Goal: Information Seeking & Learning: Learn about a topic

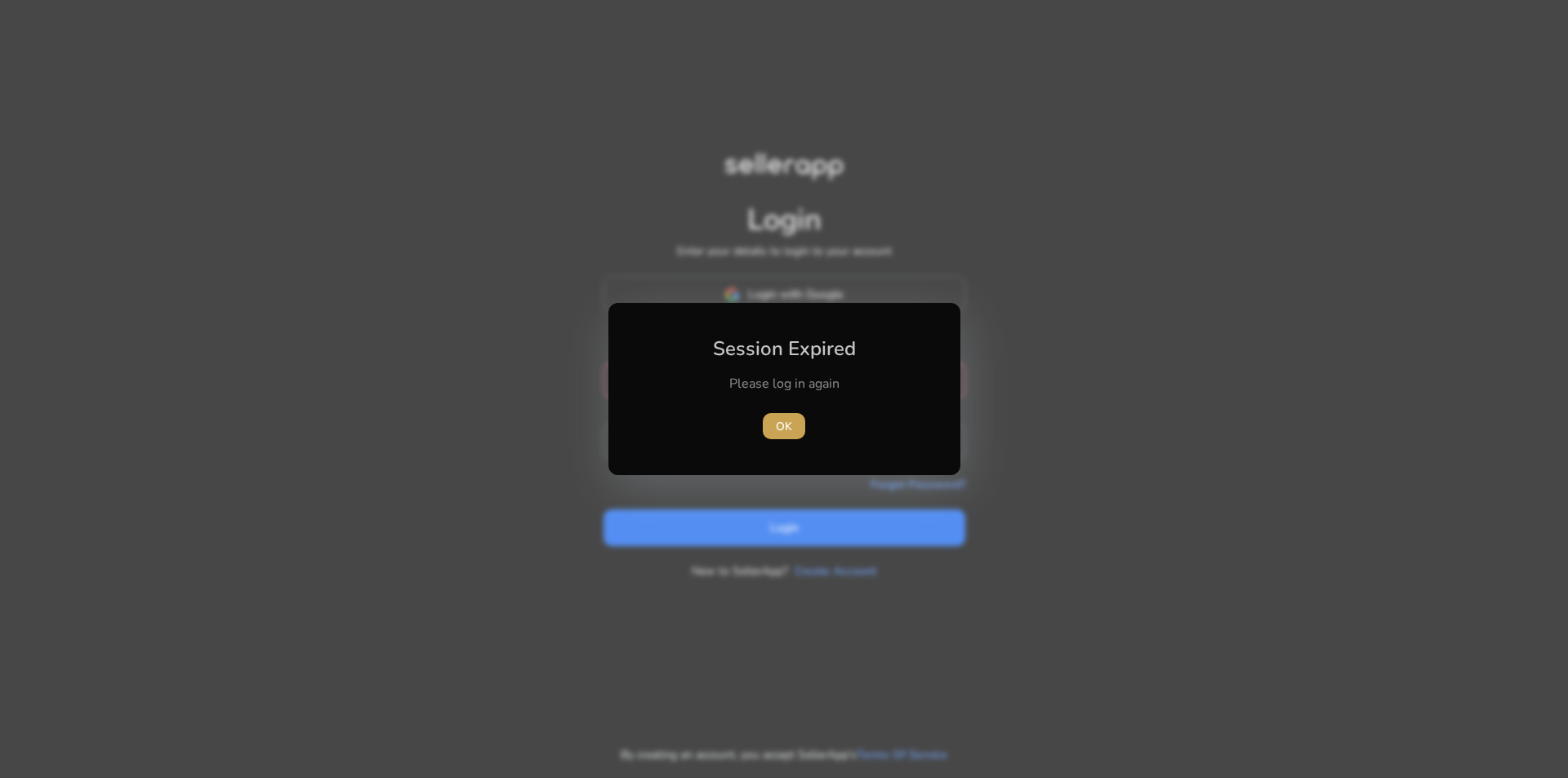
click at [784, 424] on span "OK" at bounding box center [784, 427] width 17 height 18
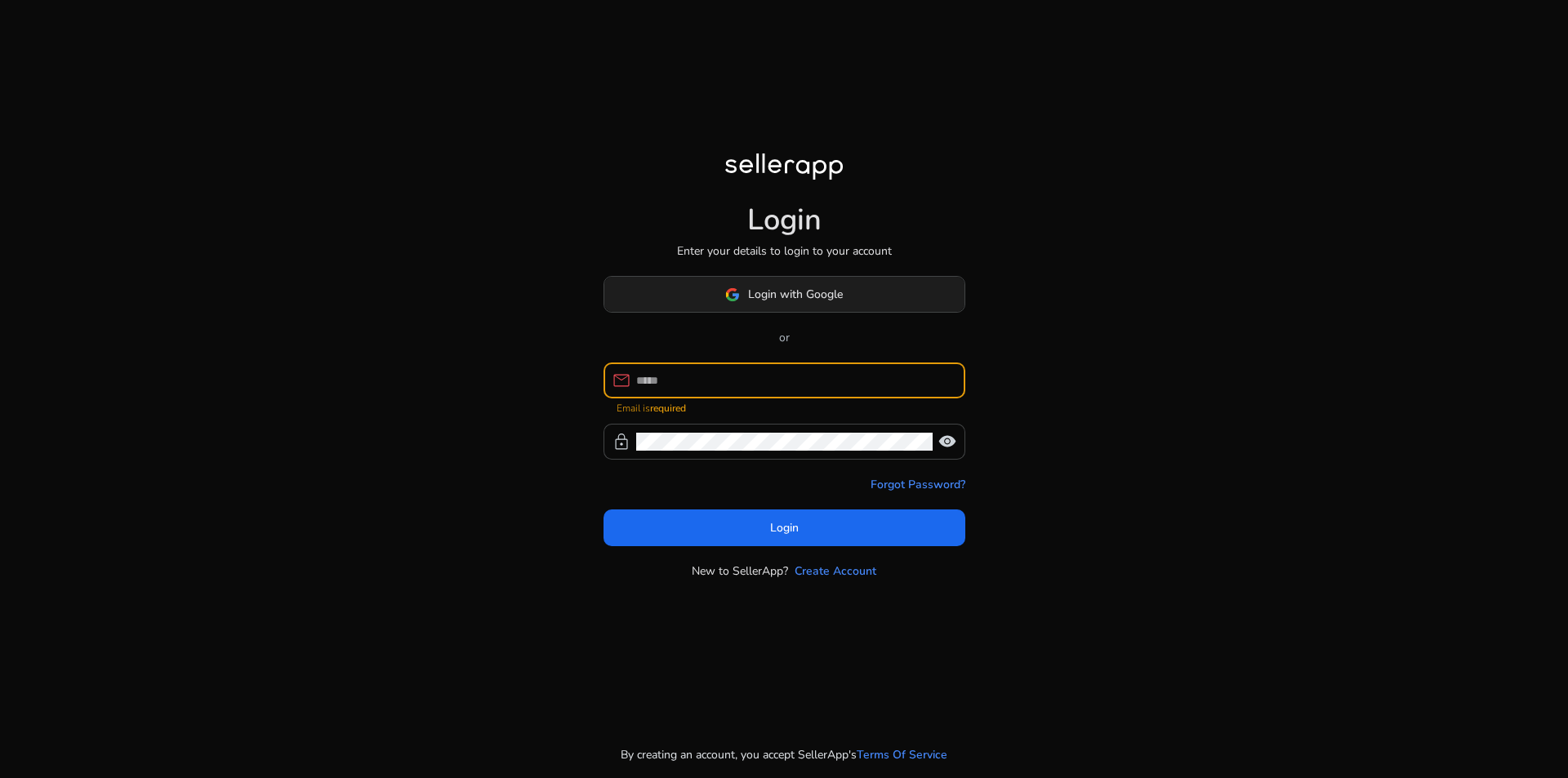
click at [831, 277] on span at bounding box center [784, 295] width 360 height 40
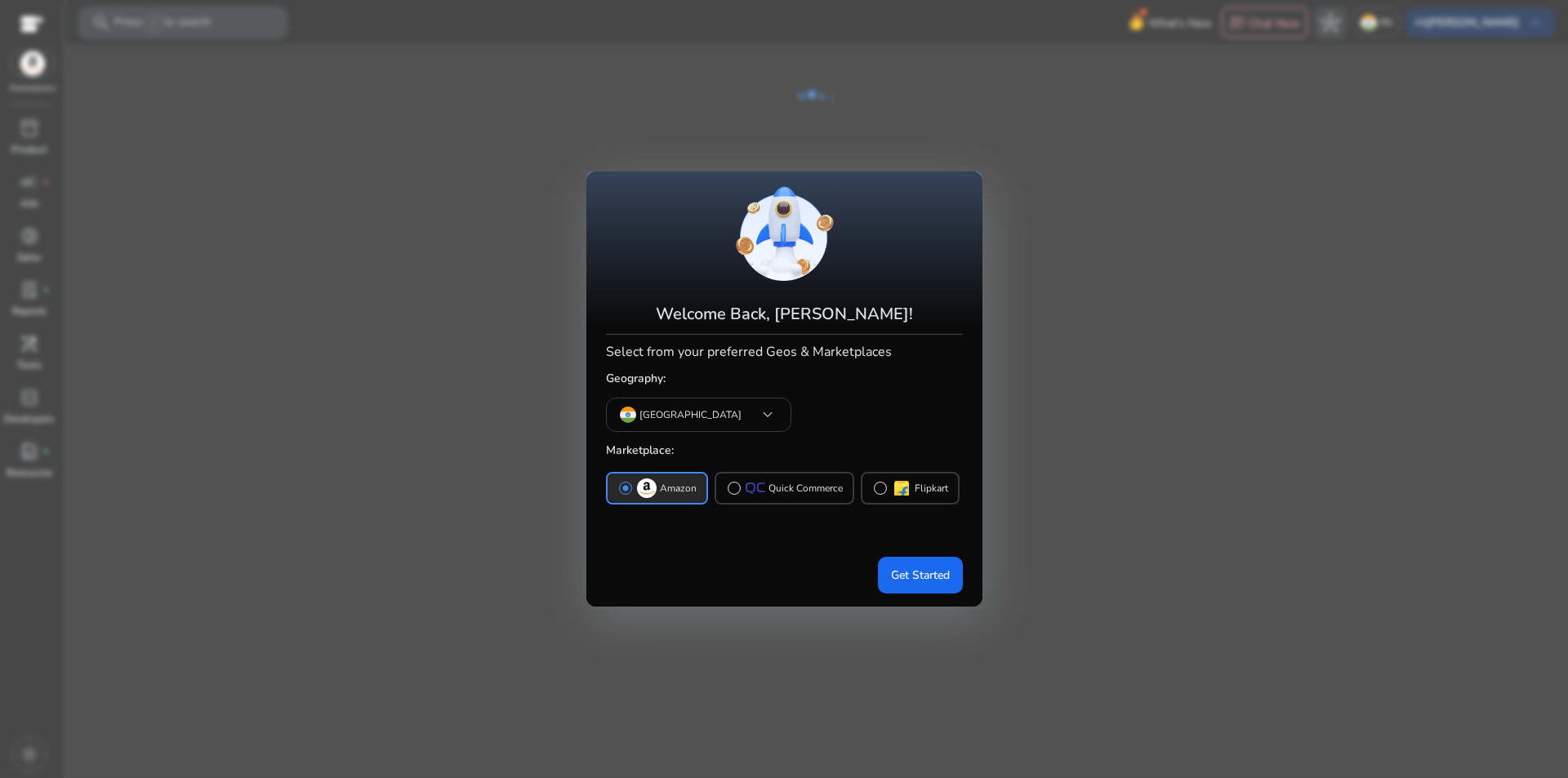
click at [572, 123] on div at bounding box center [784, 389] width 1568 height 778
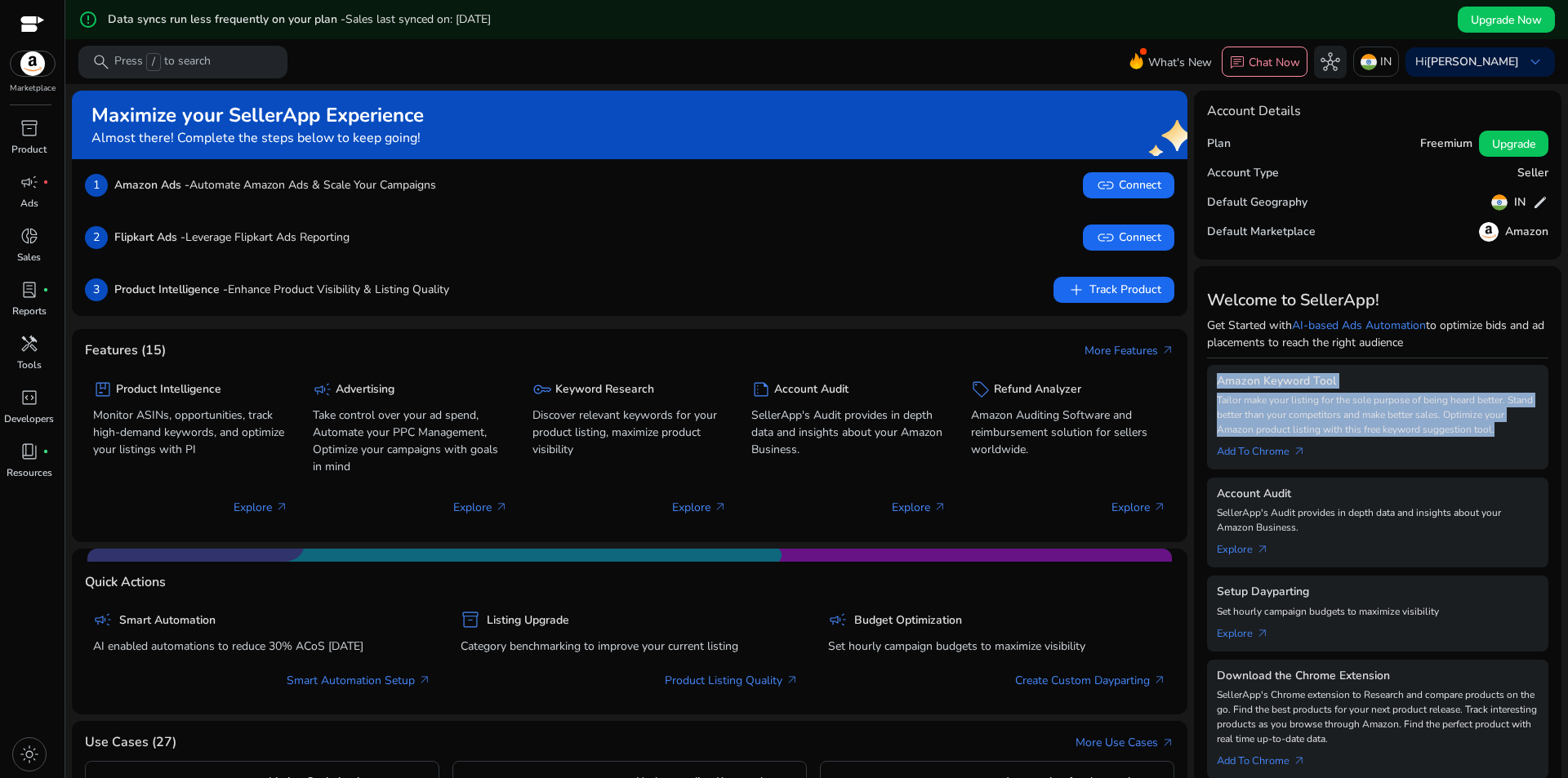
drag, startPoint x: 1214, startPoint y: 378, endPoint x: 1510, endPoint y: 430, distance: 300.5
click at [1510, 430] on div "Amazon Keyword Tool Tailor make your listing for the sole purpose of being hear…" at bounding box center [1377, 417] width 341 height 104
click at [1510, 430] on p "Tailor make your listing for the sole purpose of being heard better. Stand bett…" at bounding box center [1377, 415] width 322 height 44
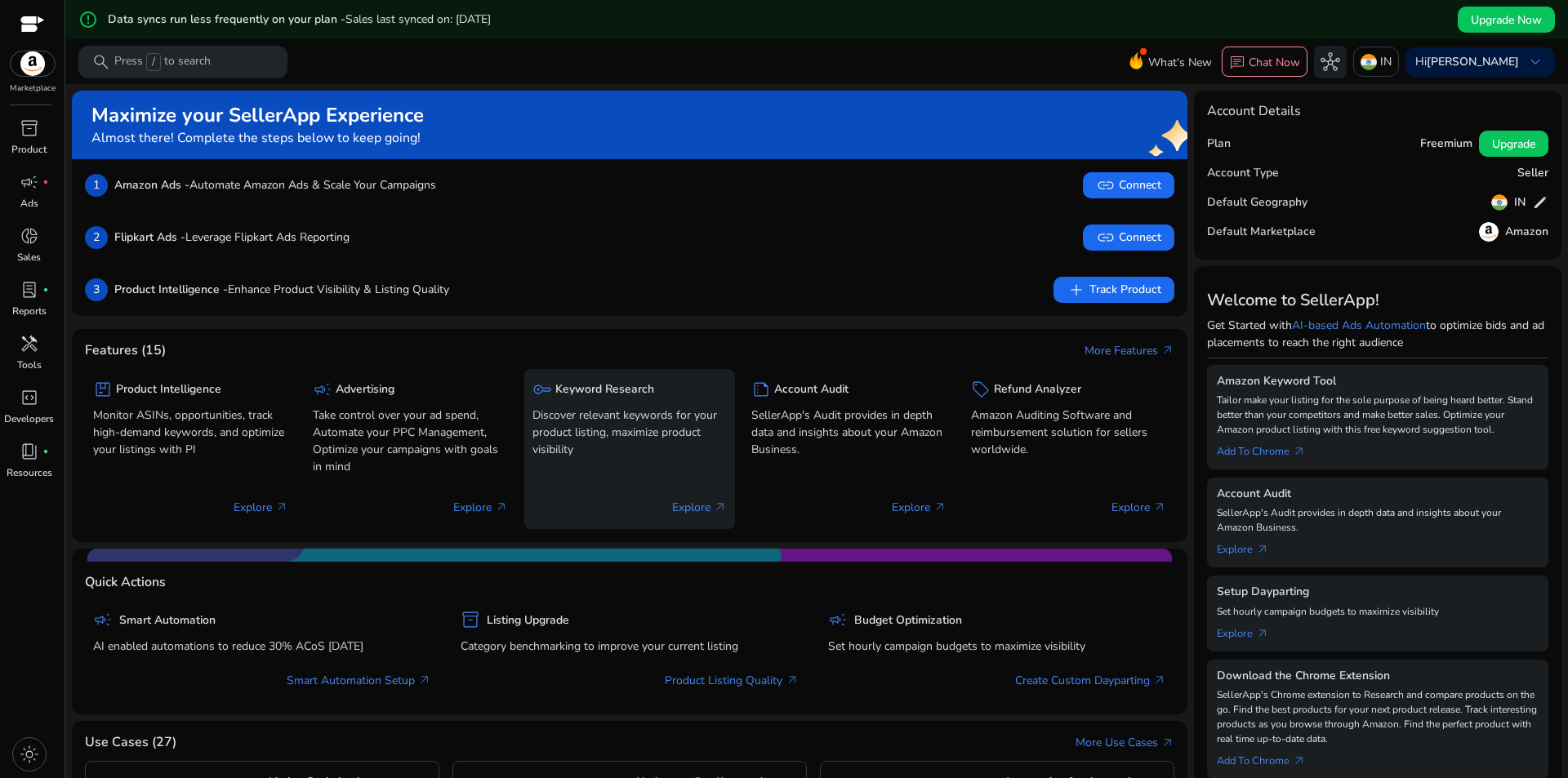
click at [645, 397] on div "key Keyword Research" at bounding box center [631, 389] width 195 height 24
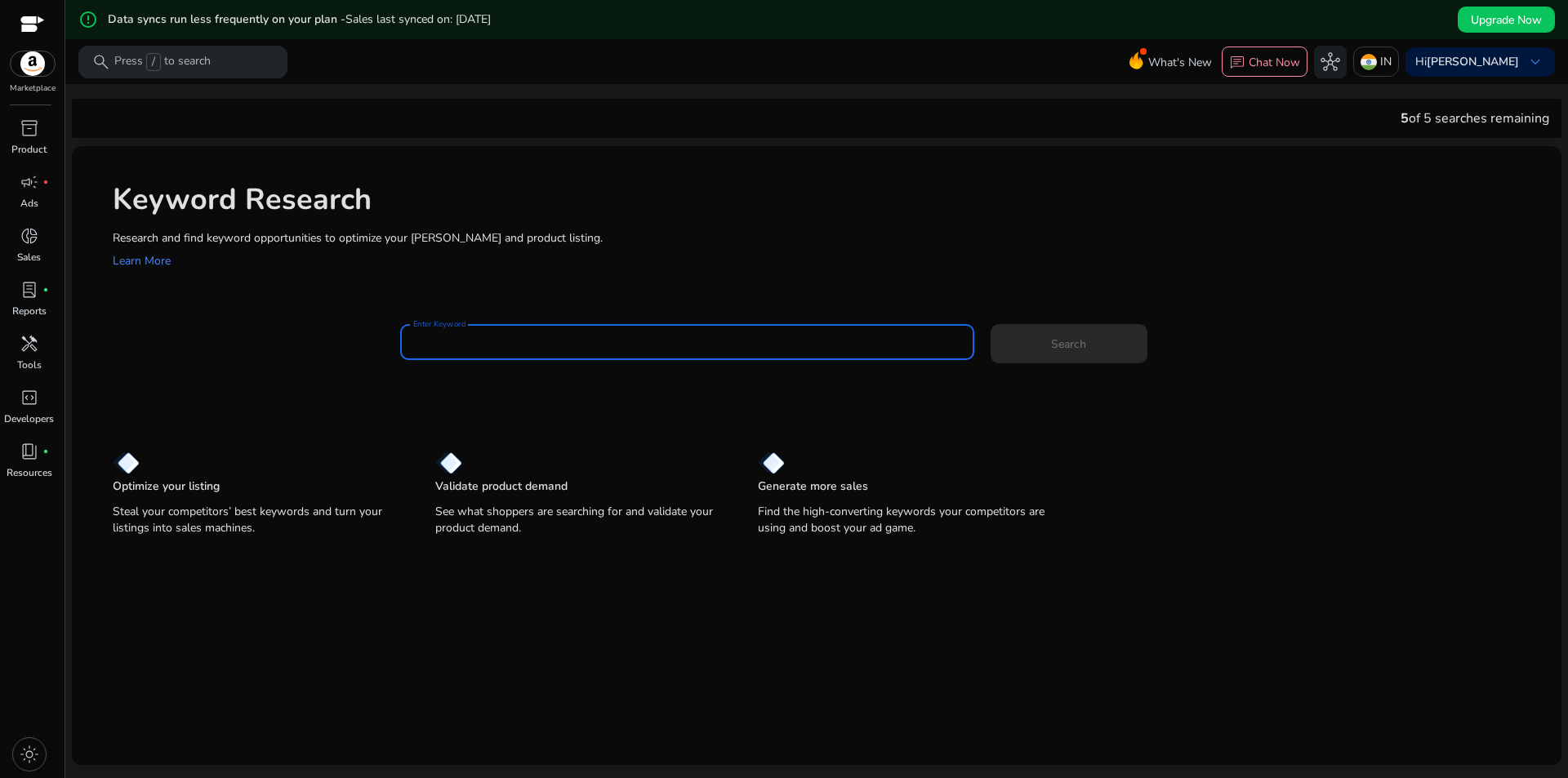
click at [496, 337] on input "Enter Keyword" at bounding box center [687, 341] width 548 height 18
type input "**********"
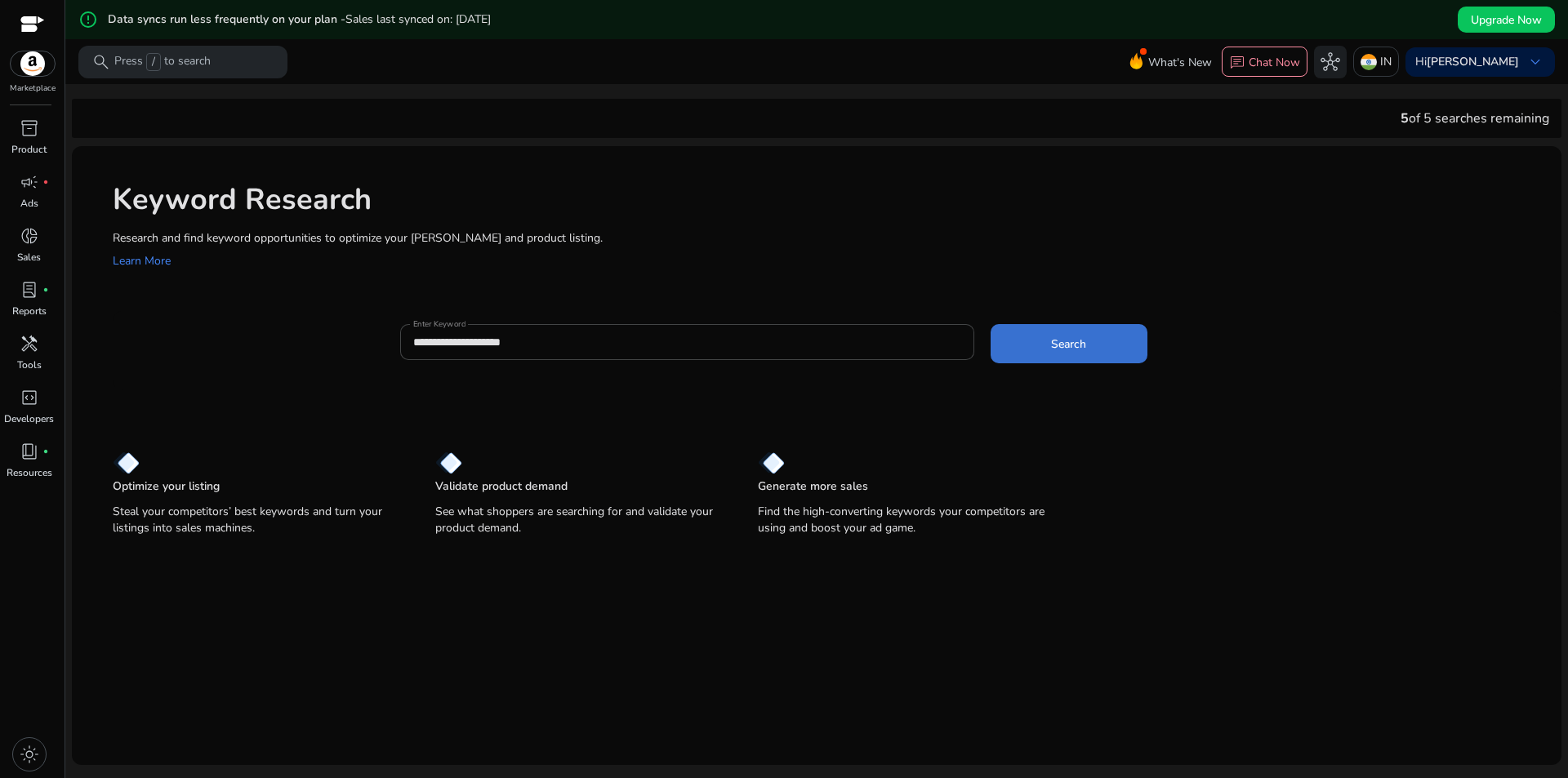
click at [1091, 344] on span at bounding box center [1069, 344] width 157 height 40
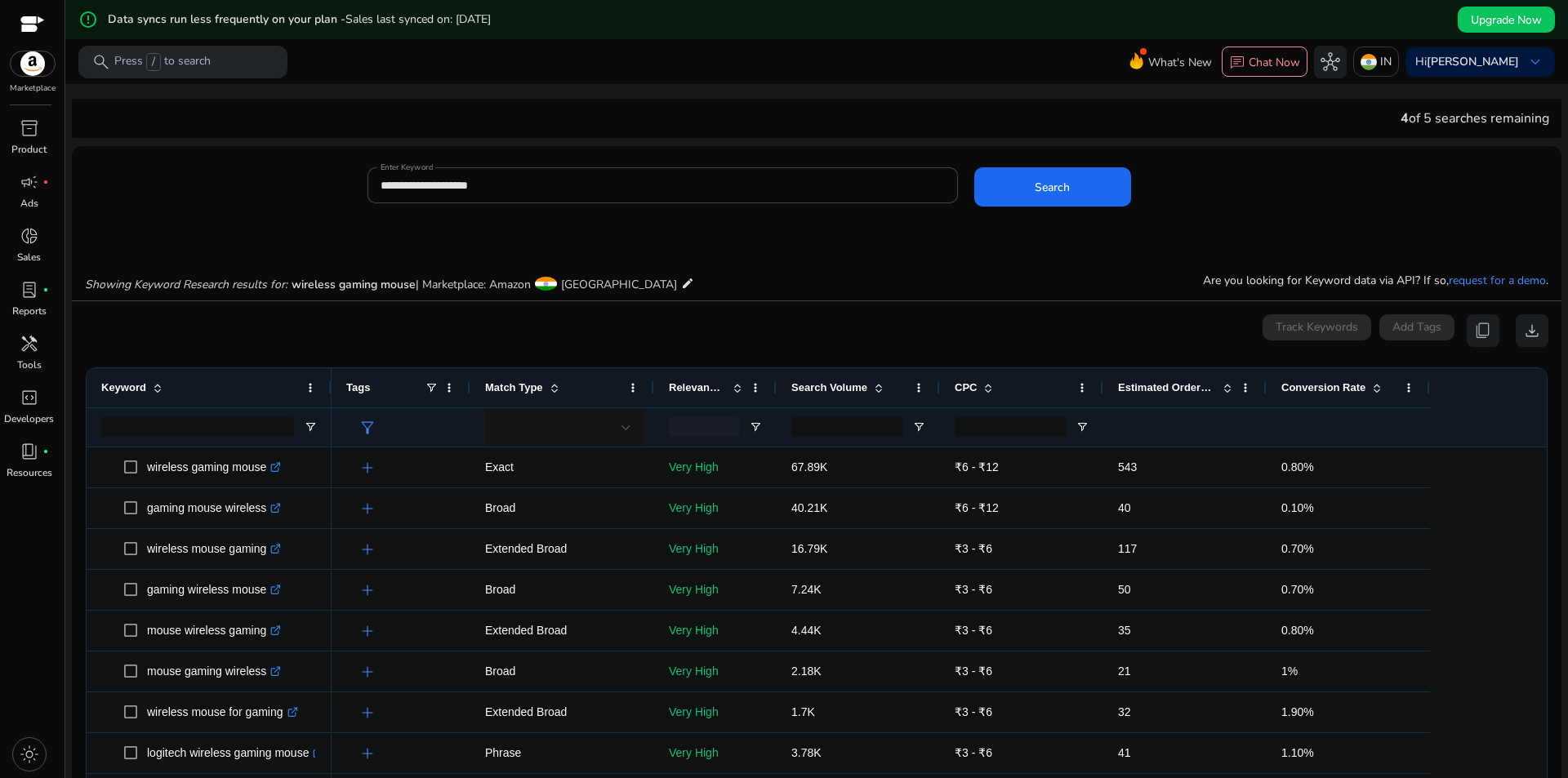
scroll to position [233, 0]
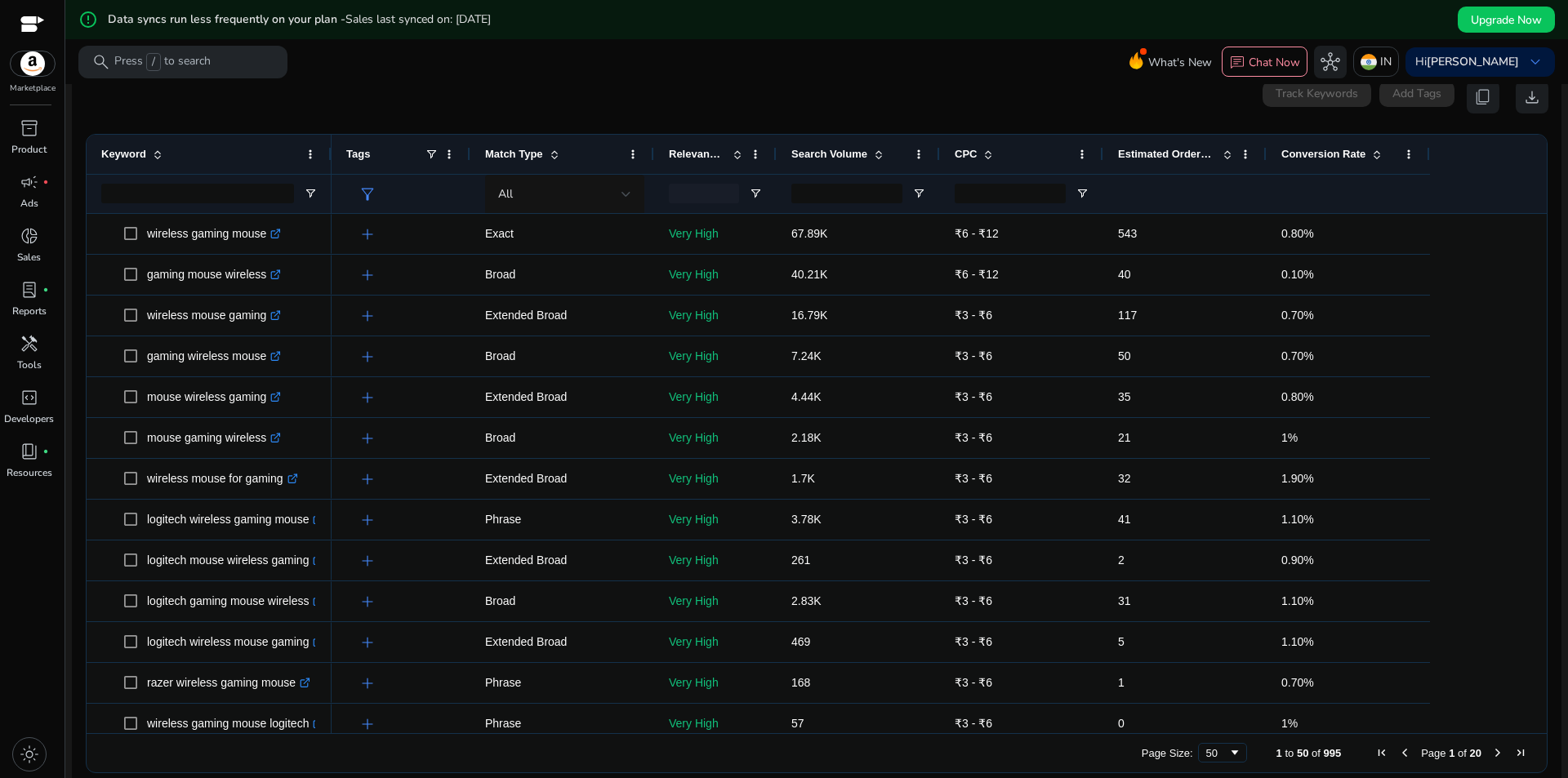
click at [872, 154] on span at bounding box center [878, 154] width 13 height 13
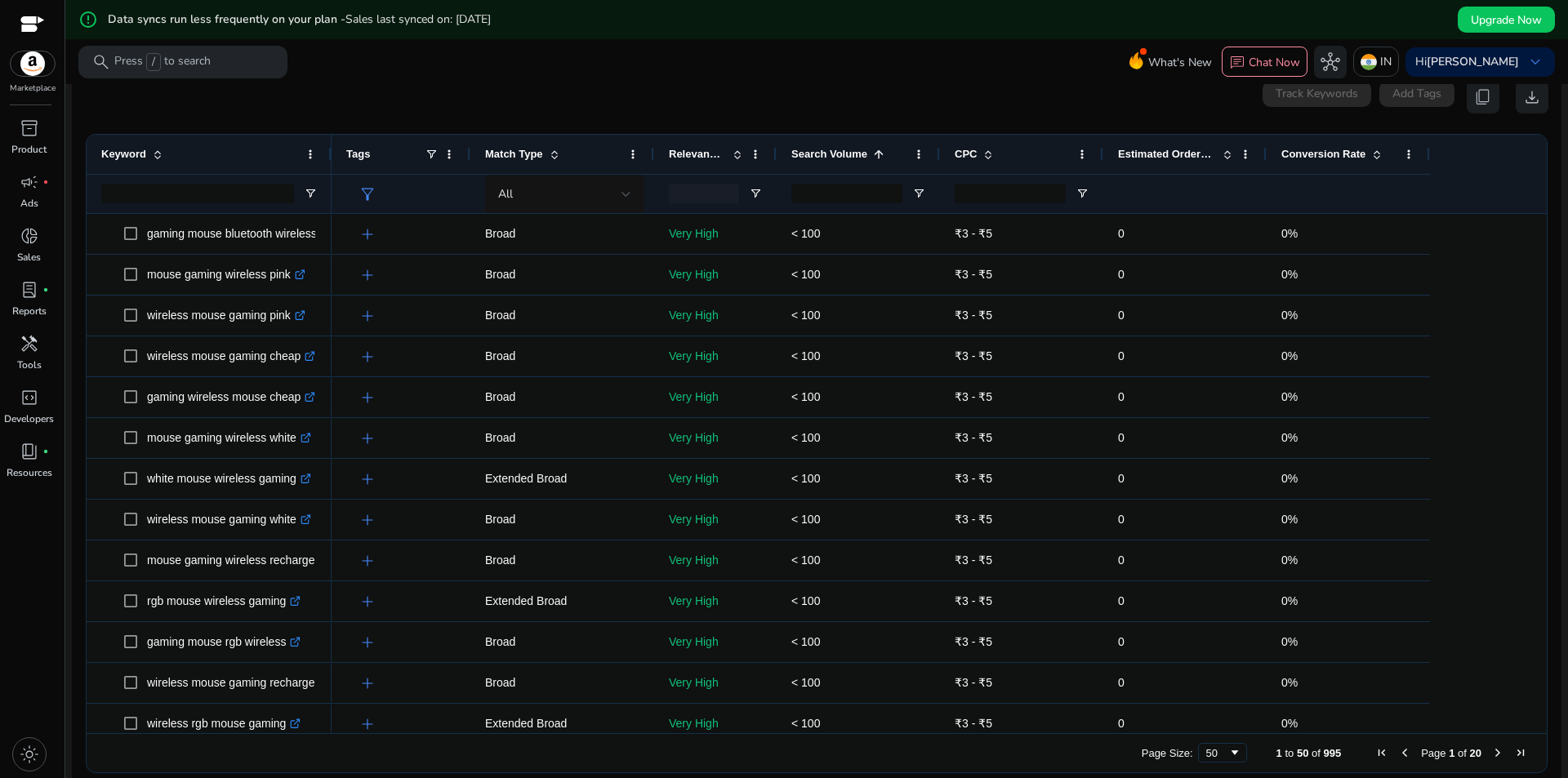
click at [872, 154] on span at bounding box center [878, 154] width 13 height 13
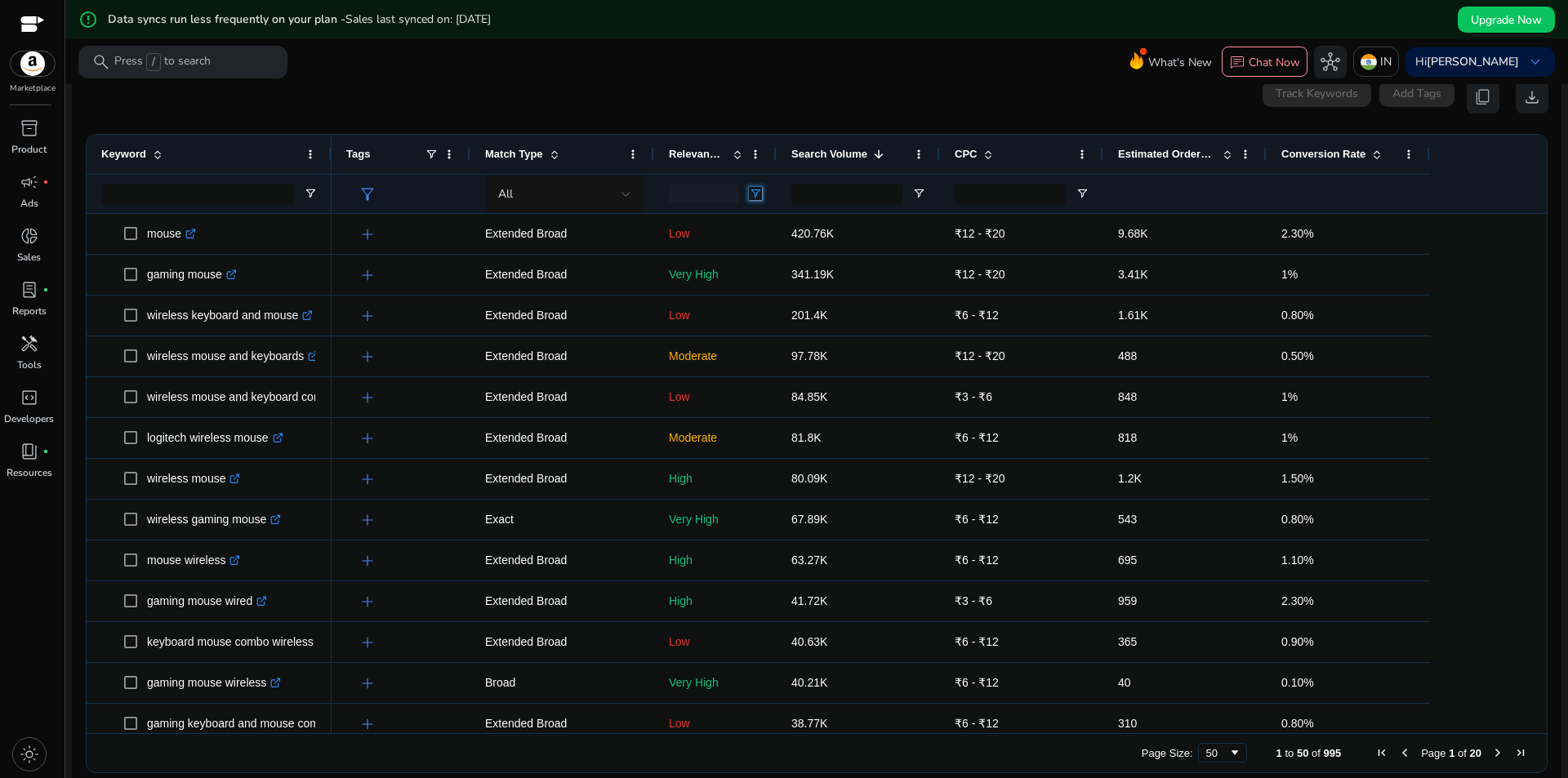
click at [758, 193] on span "Open Filter Menu" at bounding box center [755, 194] width 13 height 13
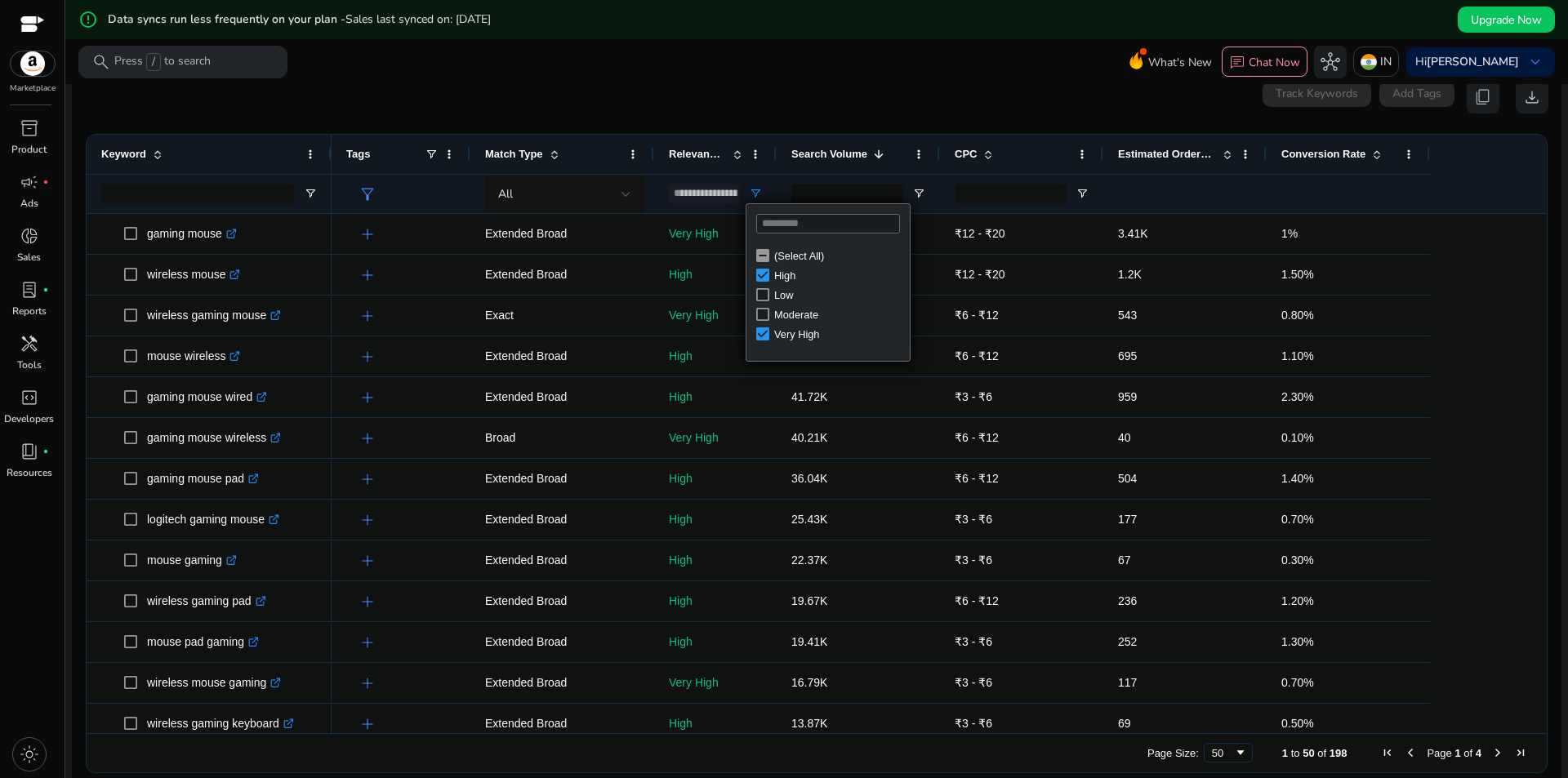
click at [773, 88] on div "0 keyword(s) selected Track Keywords Add Tags content_copy download" at bounding box center [817, 97] width 1464 height 32
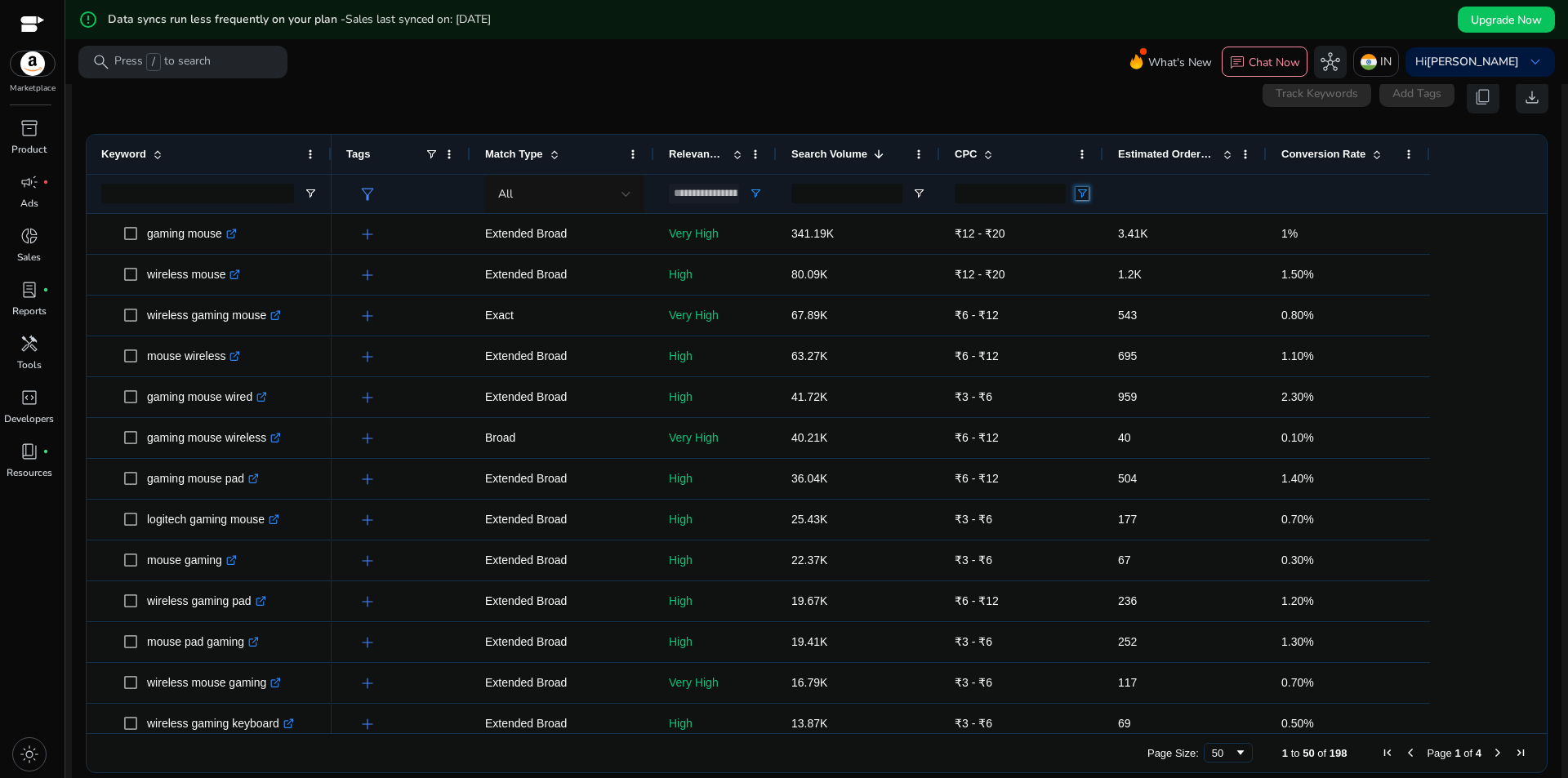
click at [1080, 194] on span "Open Filter Menu" at bounding box center [1082, 194] width 13 height 13
click at [1038, 77] on mat-toolbar "search Press / to search What's New chat Chat Now hub IN Hi [PERSON_NAME] keybo…" at bounding box center [817, 62] width 1503 height 45
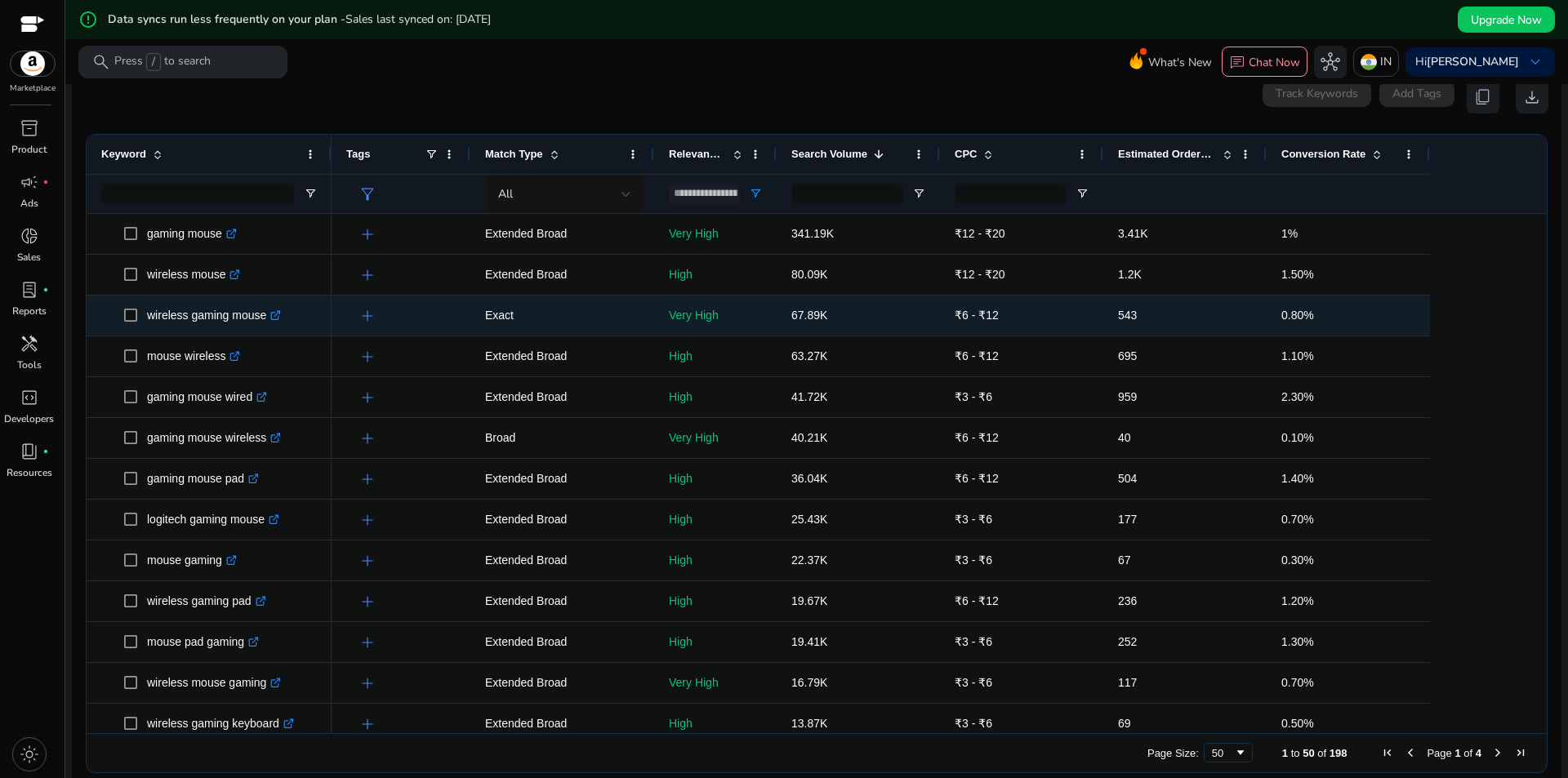
click at [819, 321] on span "67.89K" at bounding box center [809, 315] width 36 height 13
click at [982, 324] on span "₹6 - ₹12" at bounding box center [1021, 315] width 134 height 33
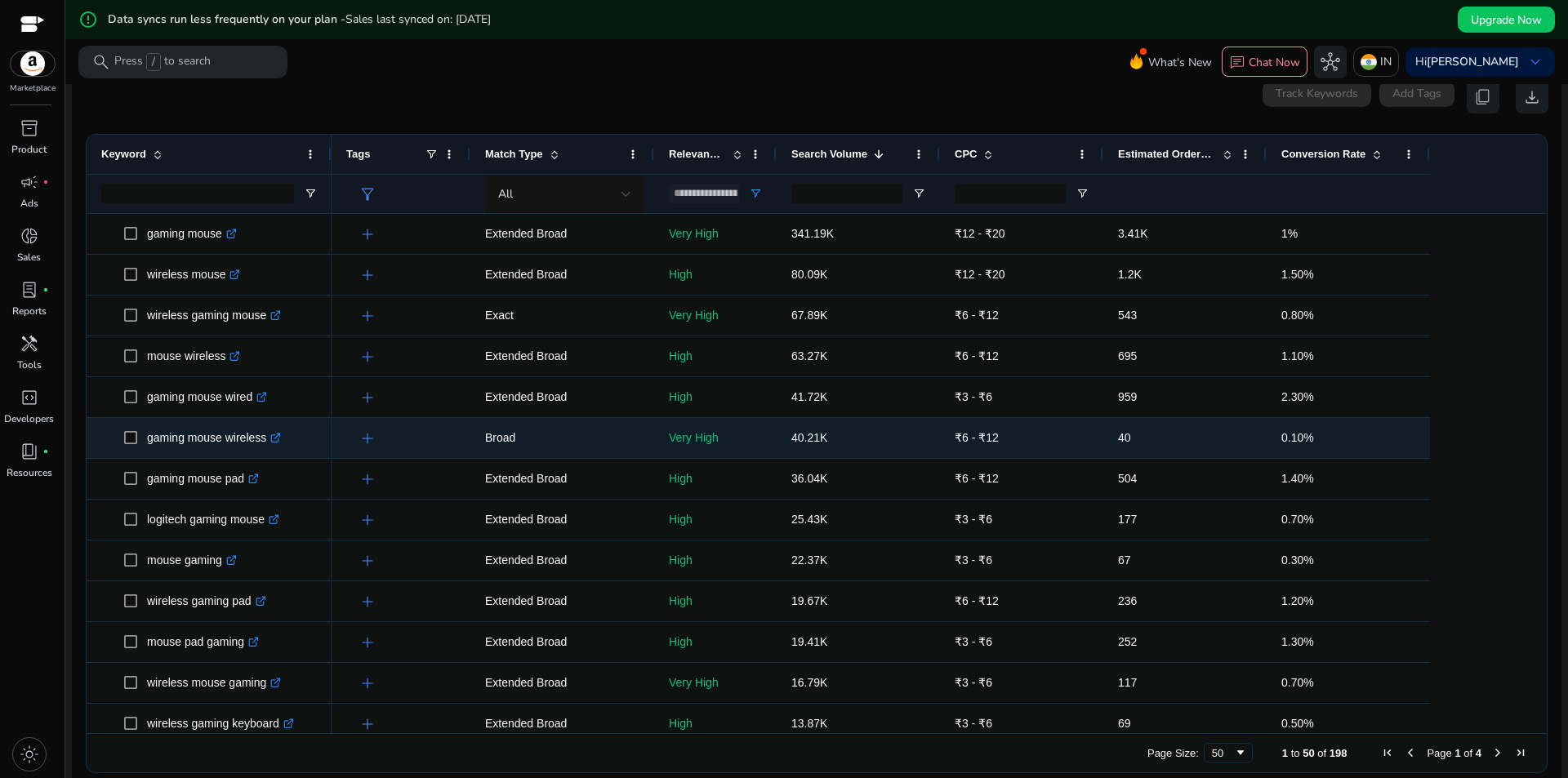
click at [819, 434] on span "40.21K" at bounding box center [809, 438] width 36 height 13
click at [988, 438] on span "₹6 - ₹12" at bounding box center [977, 438] width 44 height 13
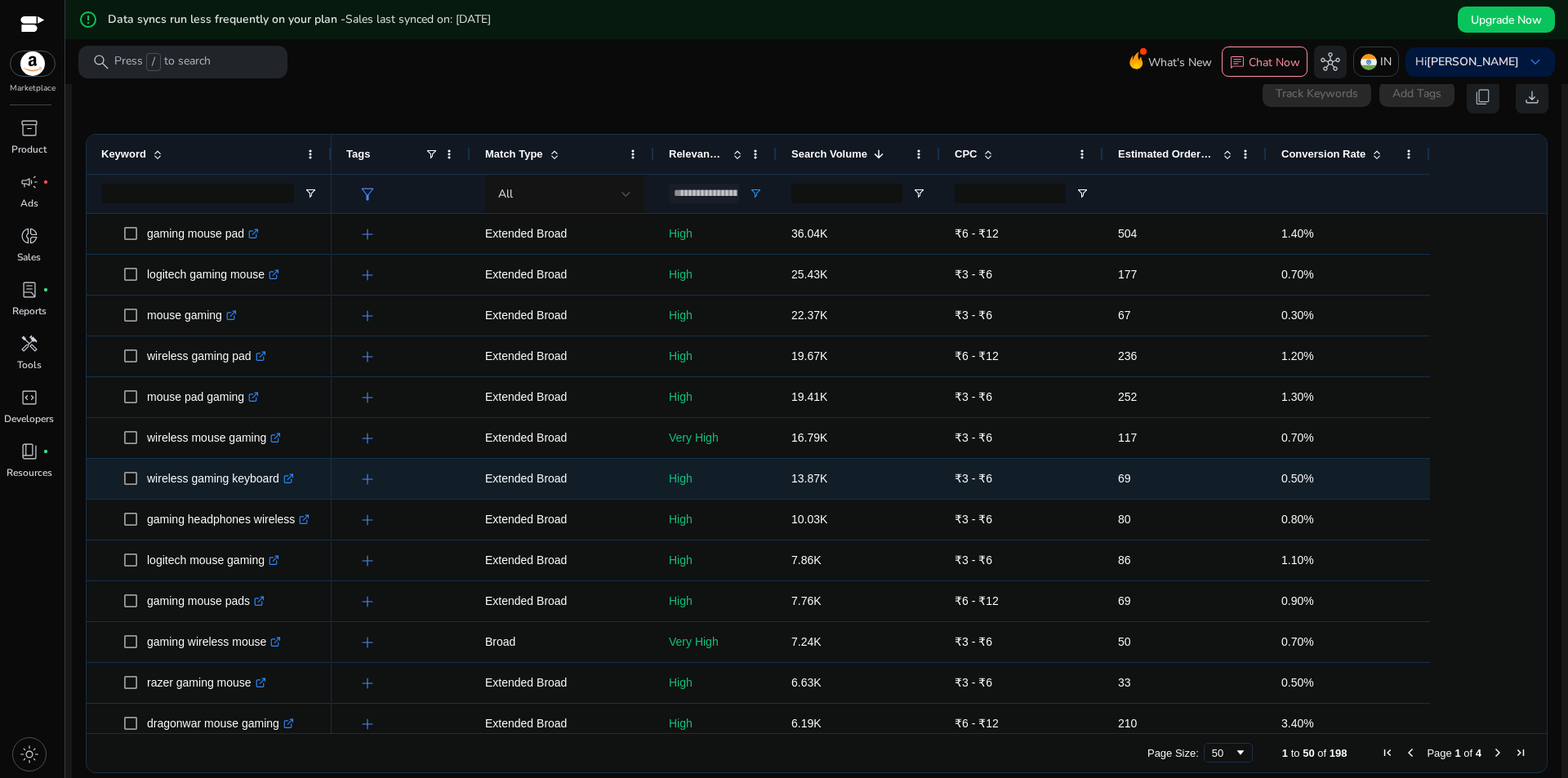
scroll to position [326, 0]
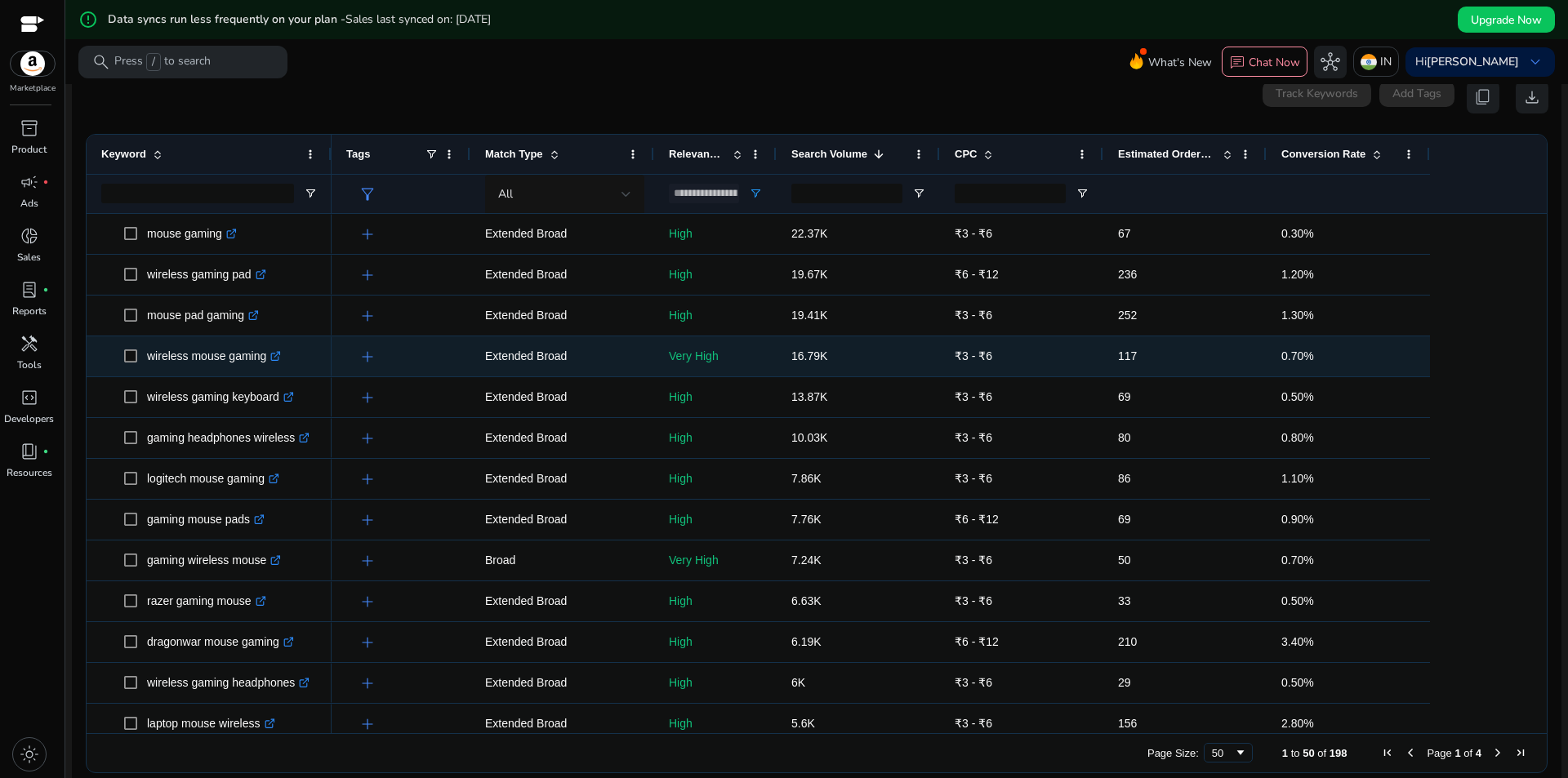
click at [371, 360] on span "add" at bounding box center [367, 357] width 19 height 19
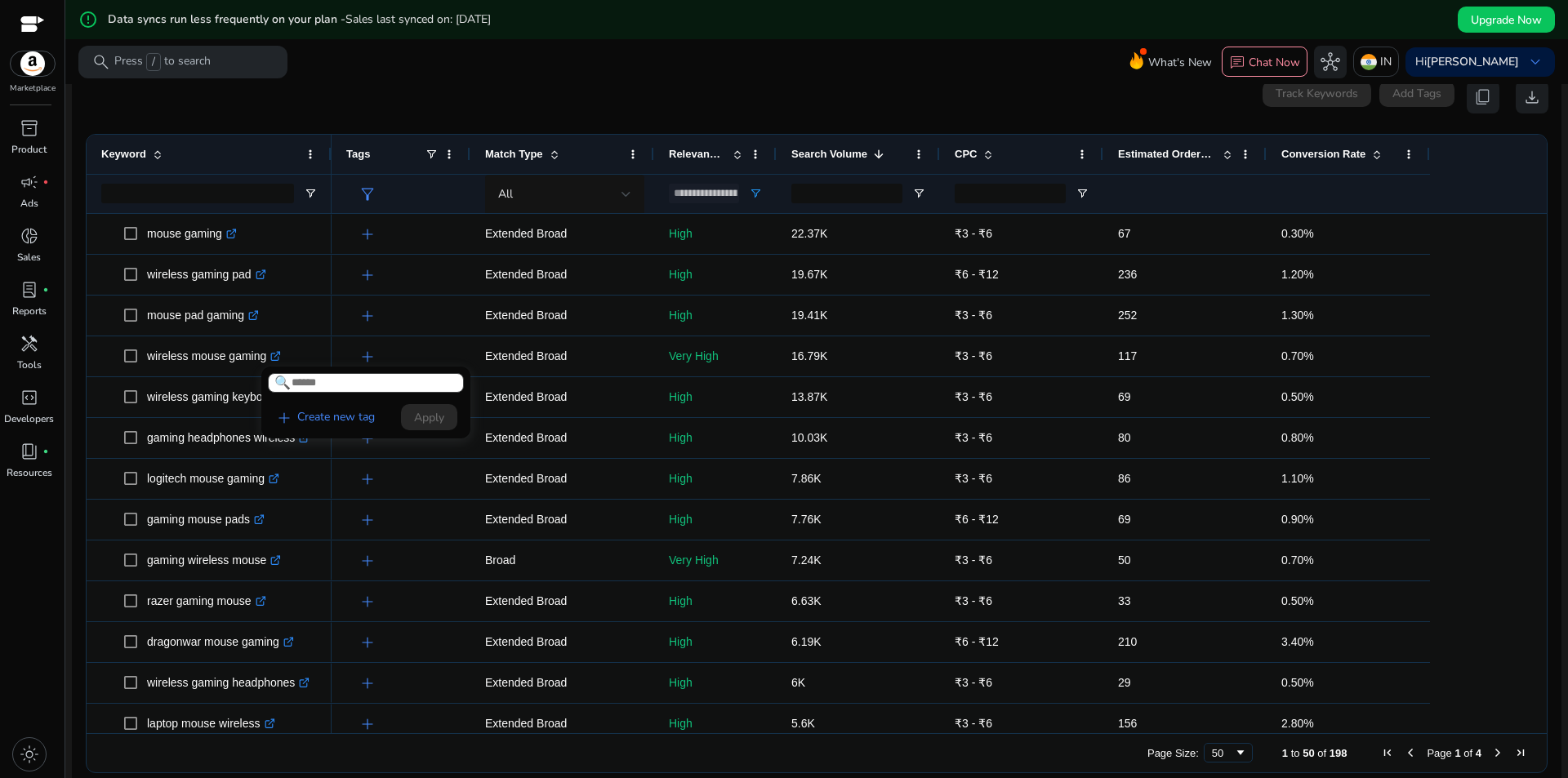
click at [438, 82] on div at bounding box center [784, 389] width 1568 height 778
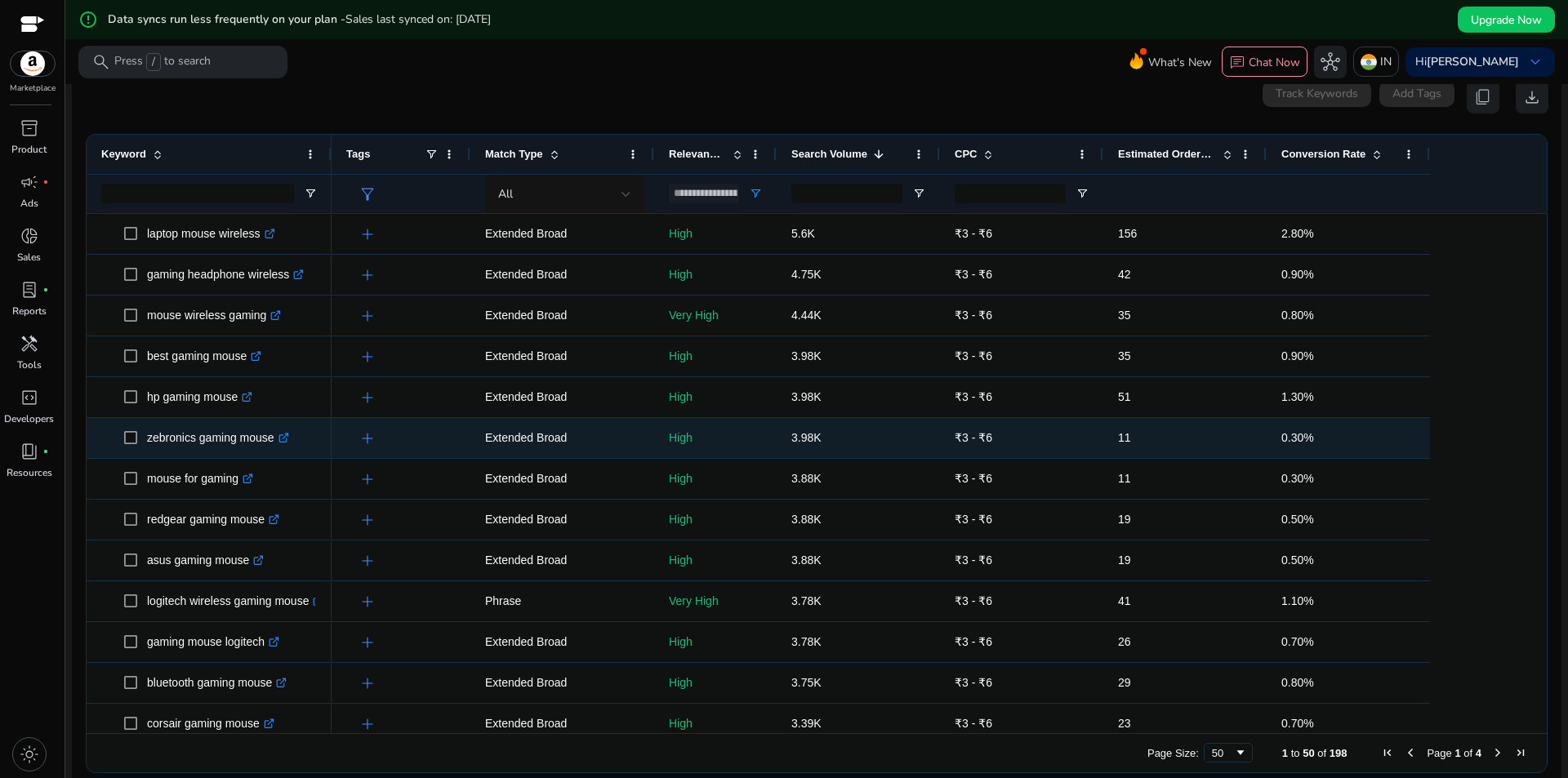
scroll to position [0, 0]
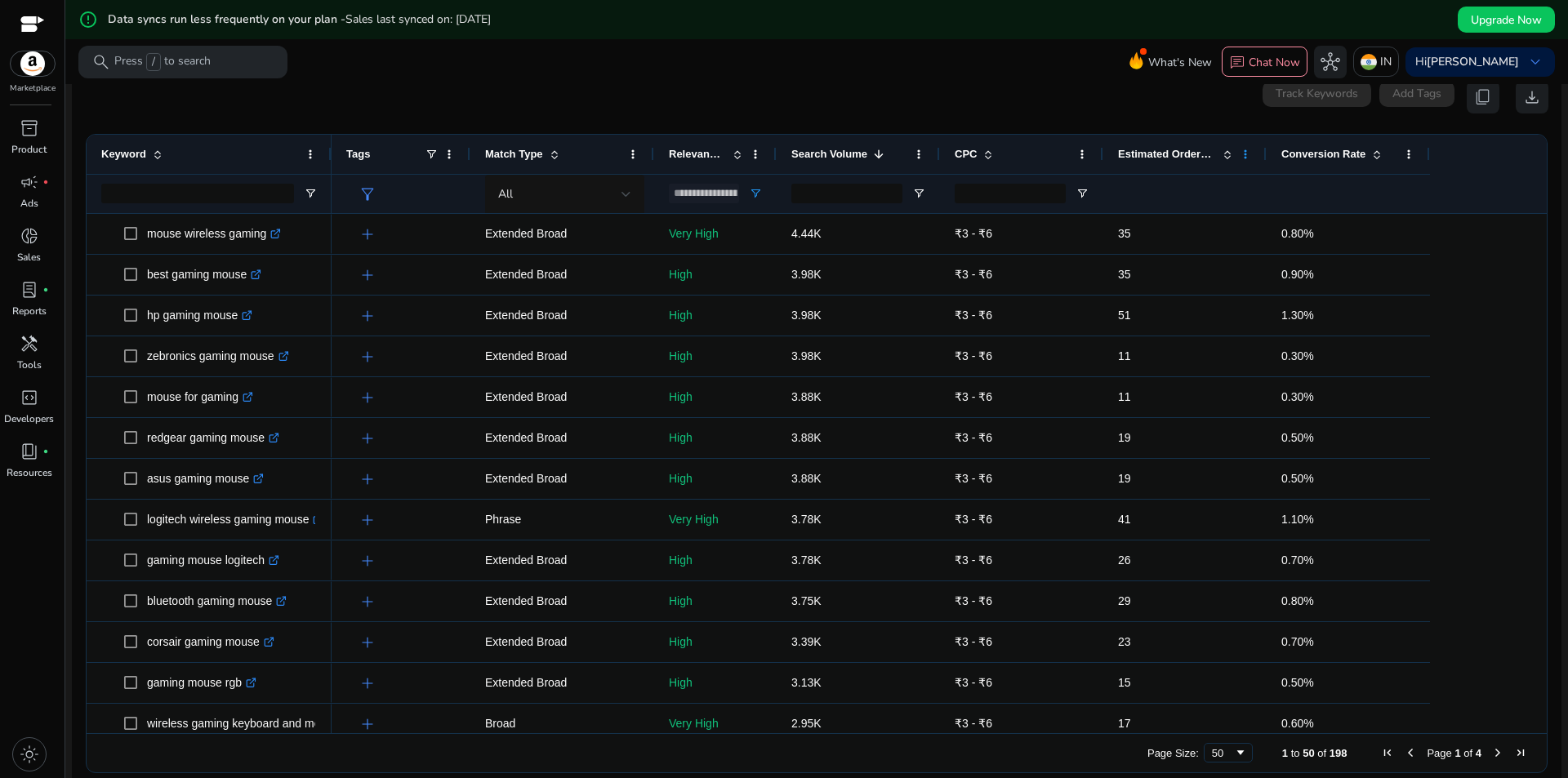
click at [1251, 159] on span at bounding box center [1245, 154] width 13 height 13
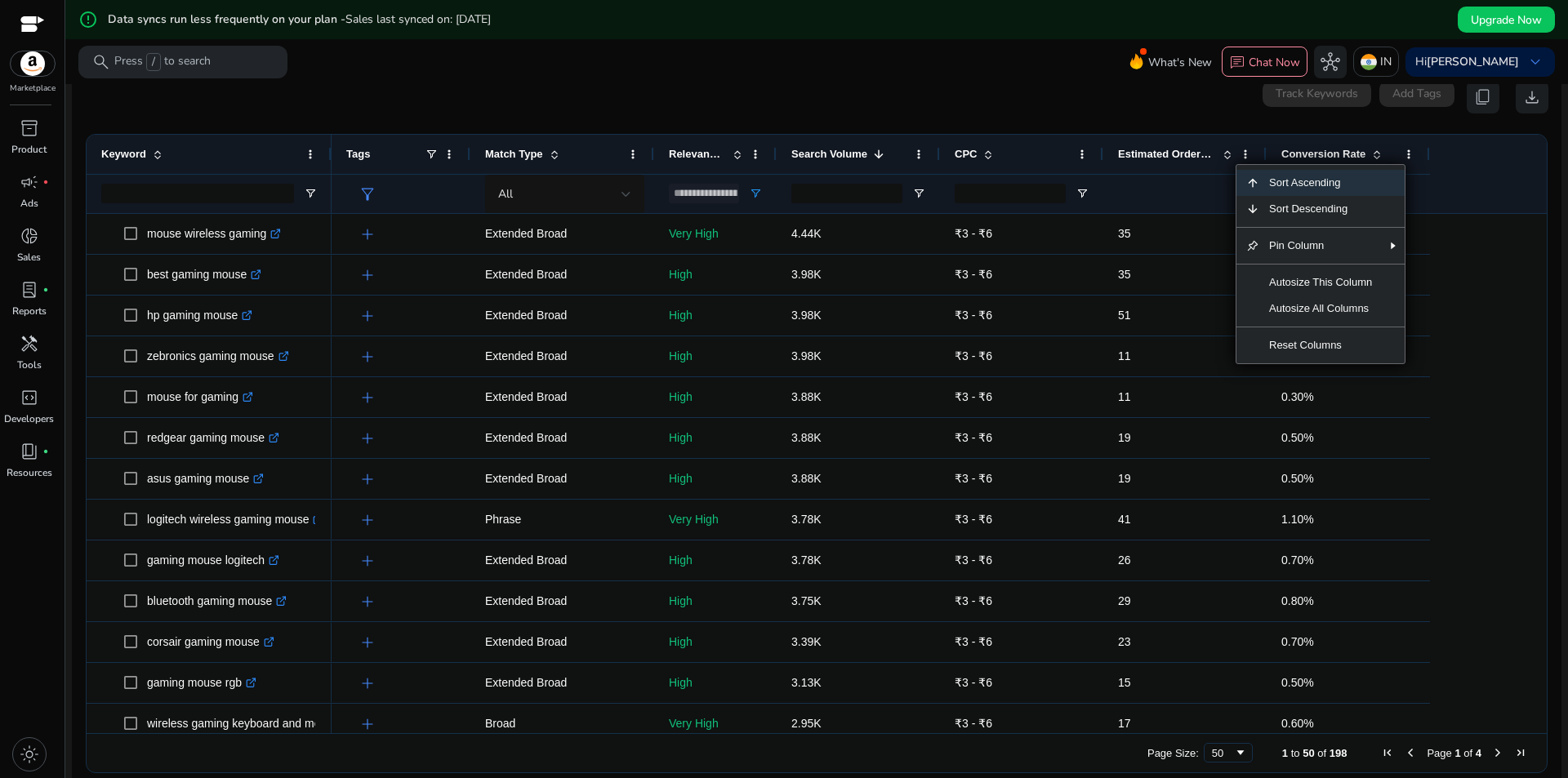
click at [1178, 97] on div "0 keyword(s) selected Track Keywords Add Tags content_copy download" at bounding box center [817, 97] width 1464 height 32
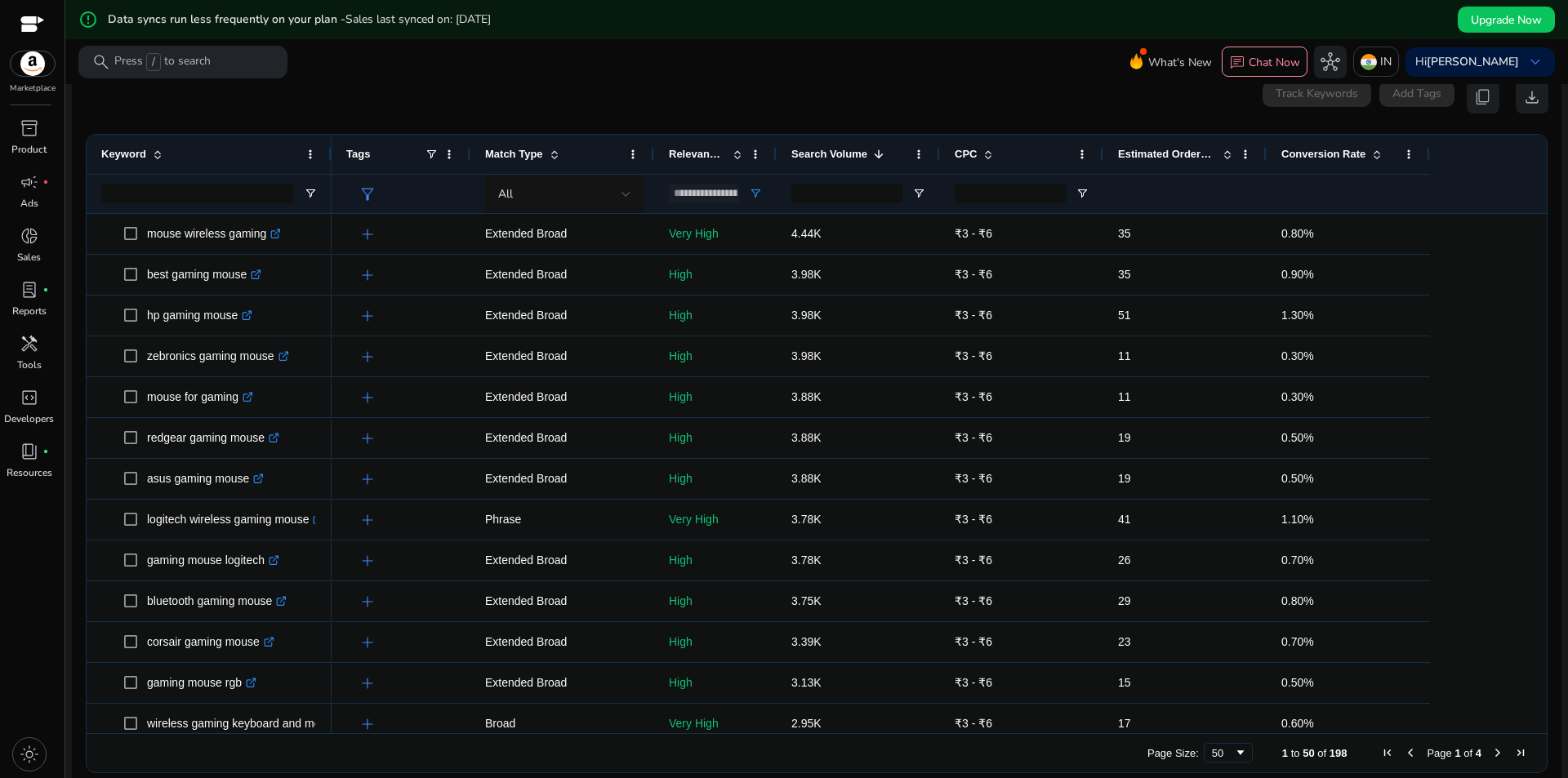
click at [1200, 148] on span "Estimated Orders/Month" at bounding box center [1167, 153] width 98 height 12
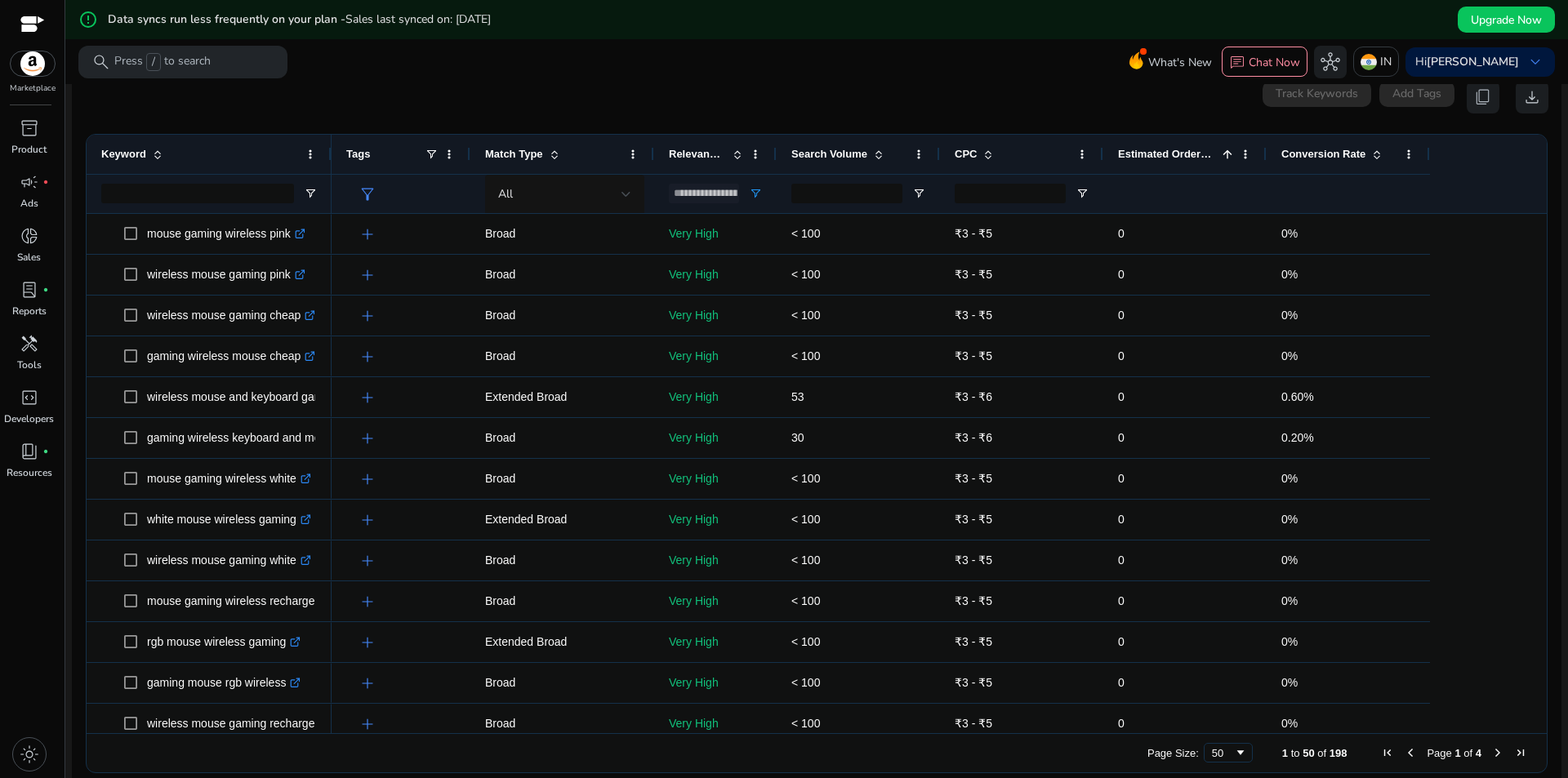
click at [1210, 154] on span "Estimated Orders/Month" at bounding box center [1167, 153] width 98 height 12
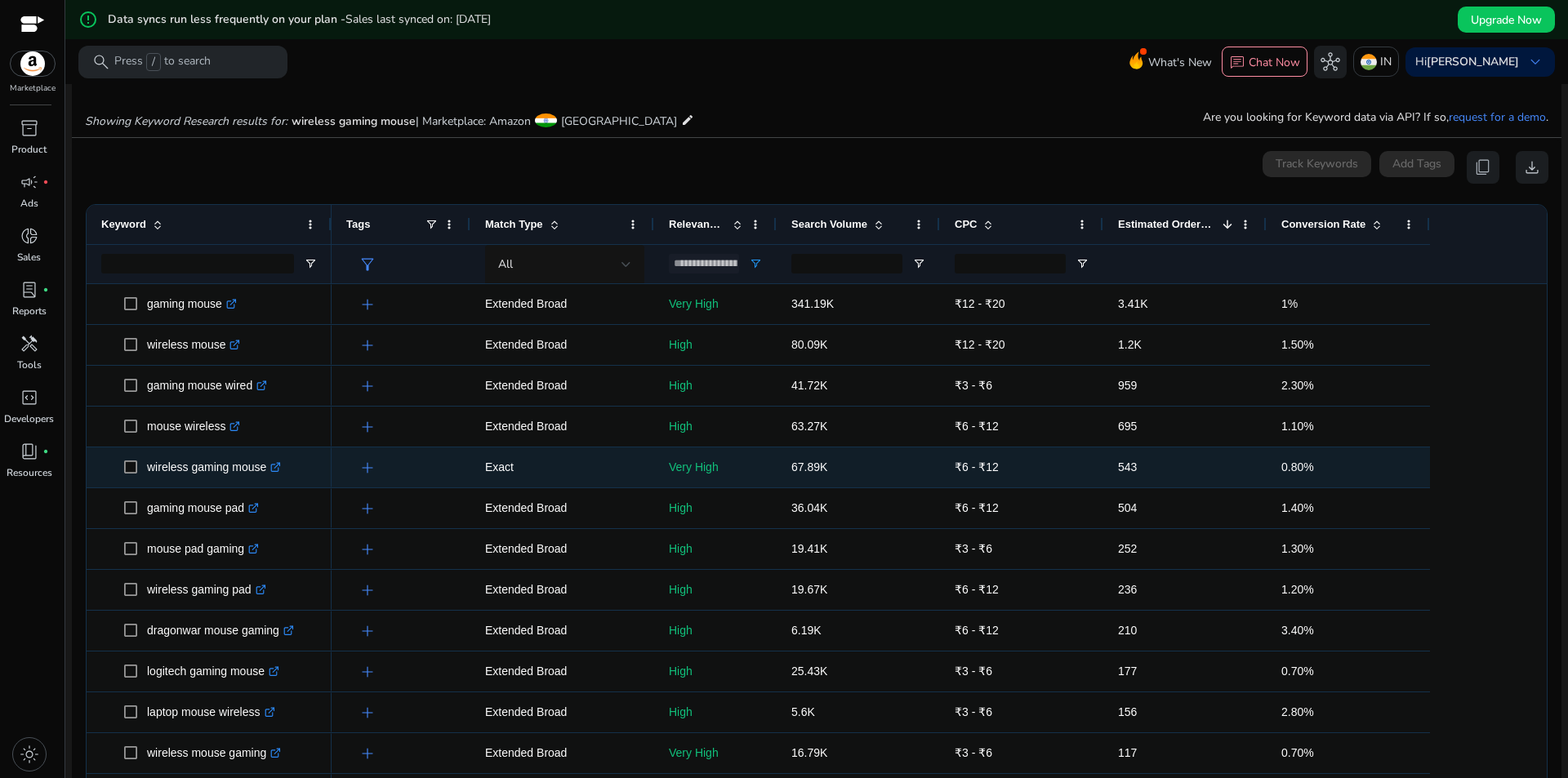
scroll to position [82, 0]
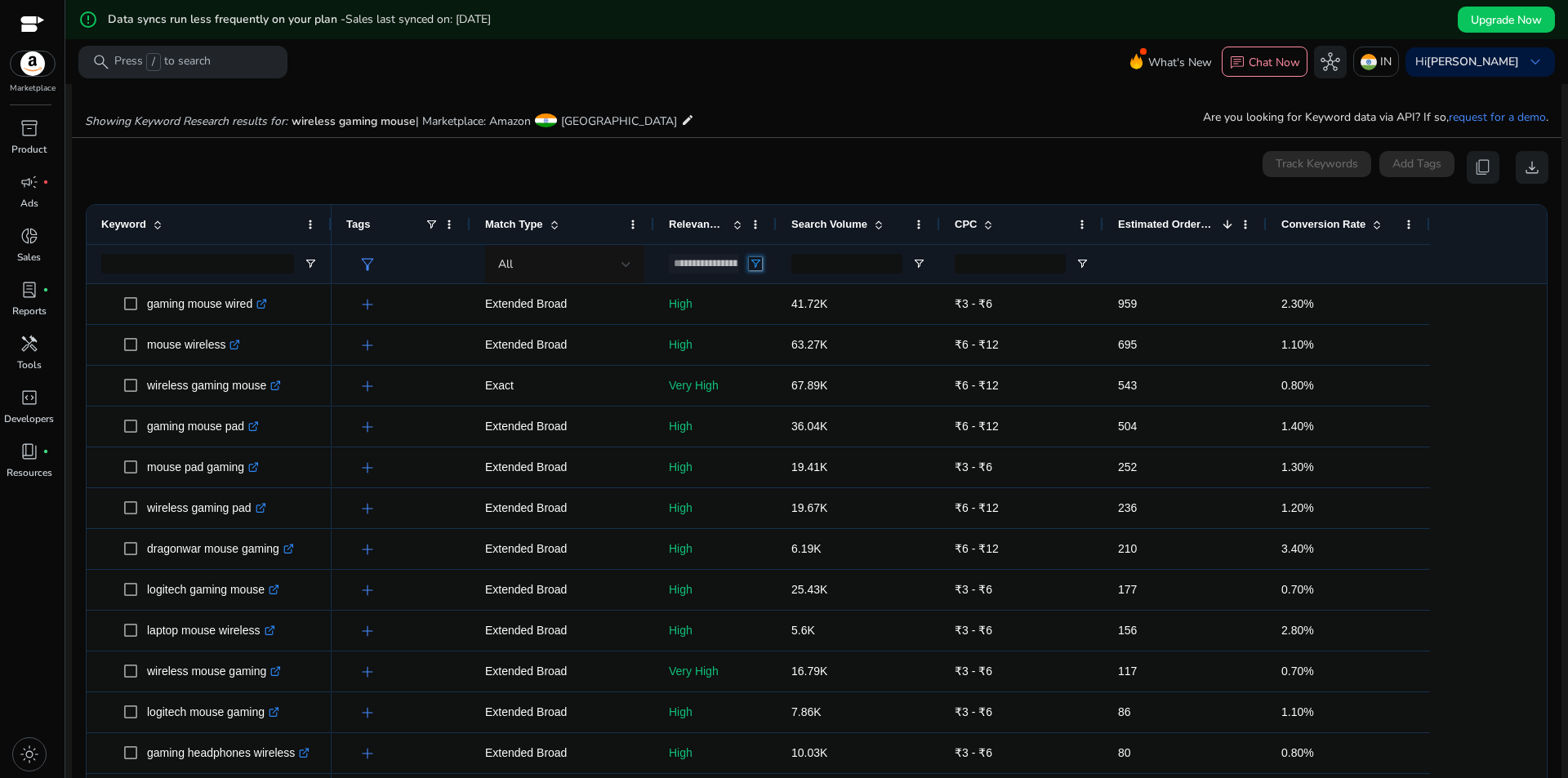
click at [758, 260] on span "Open Filter Menu" at bounding box center [755, 264] width 13 height 13
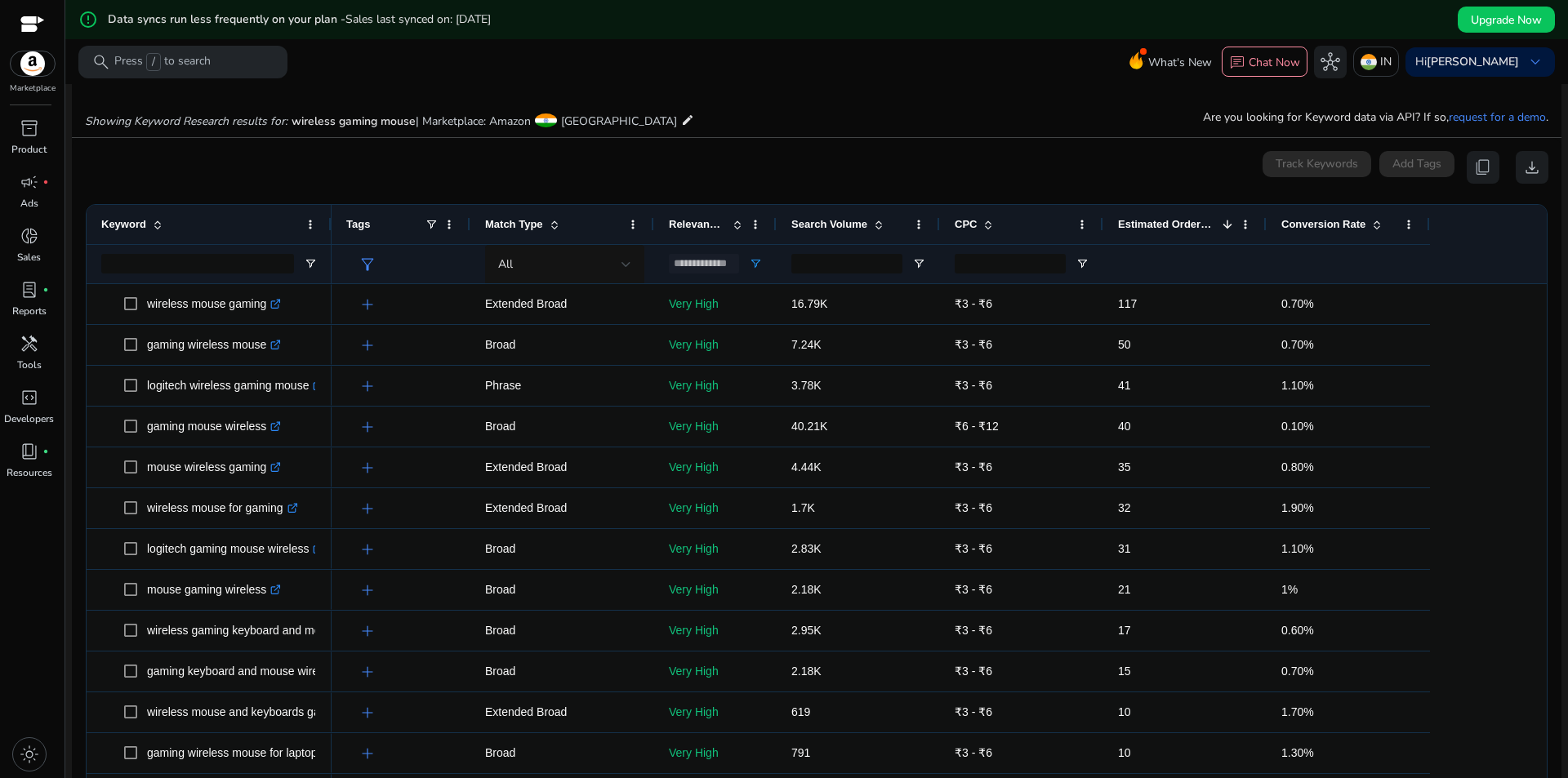
click at [818, 122] on div "Showing Keyword Research results for: wireless gaming mouse | Marketplace: Amaz…" at bounding box center [817, 103] width 1490 height 67
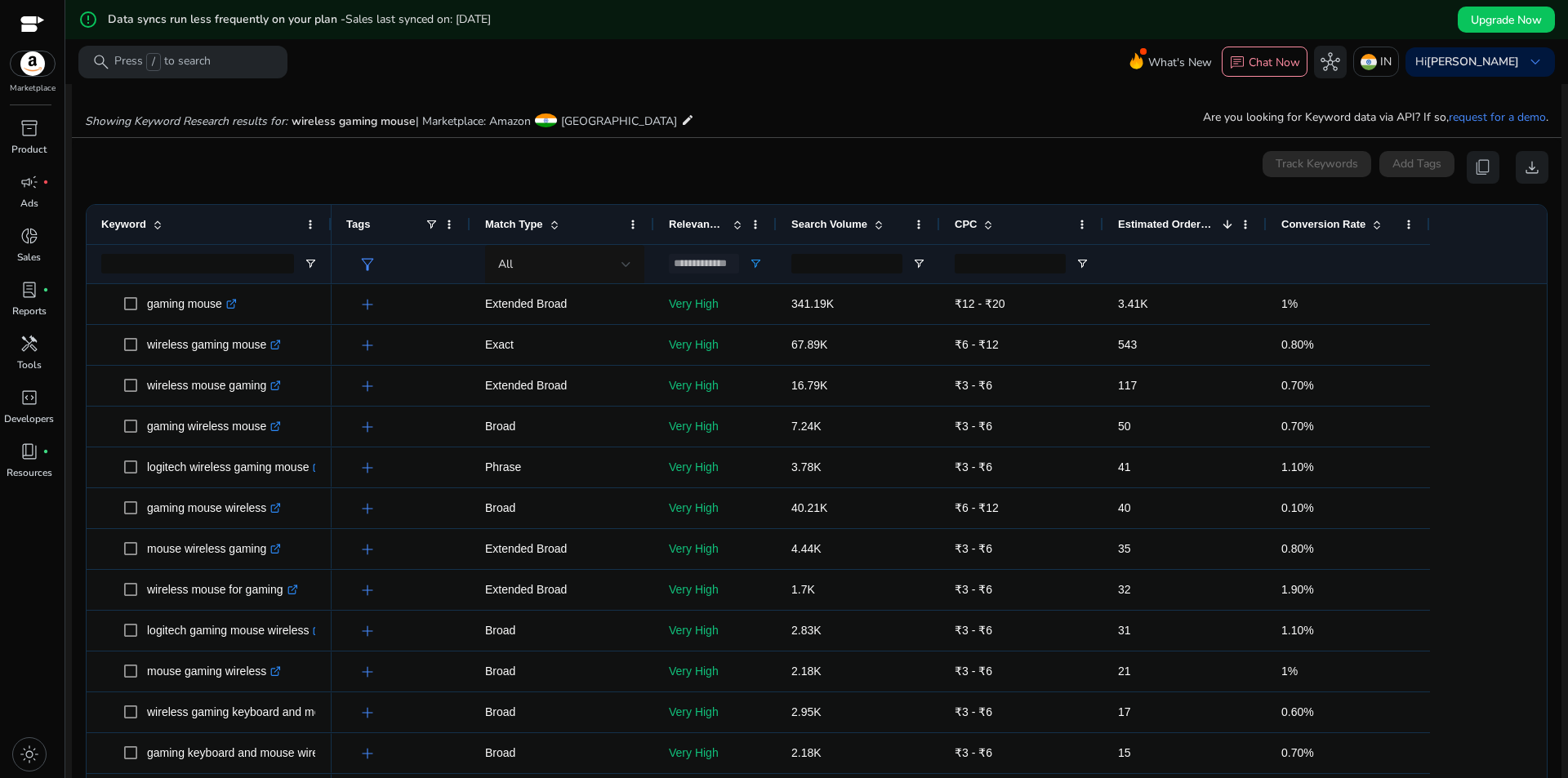
scroll to position [0, 0]
click at [755, 268] on span "Open Filter Menu" at bounding box center [755, 264] width 13 height 13
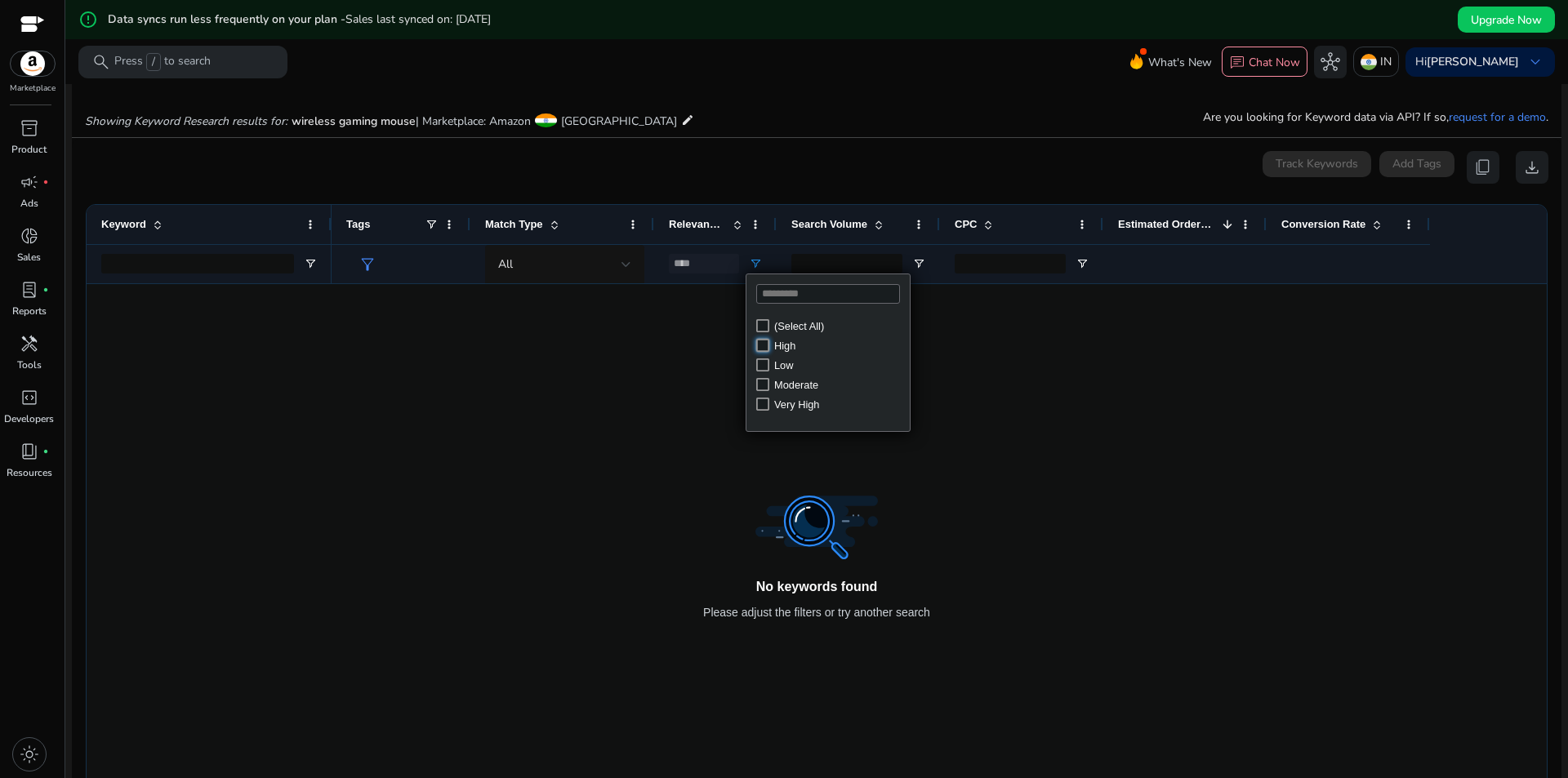
type input "********"
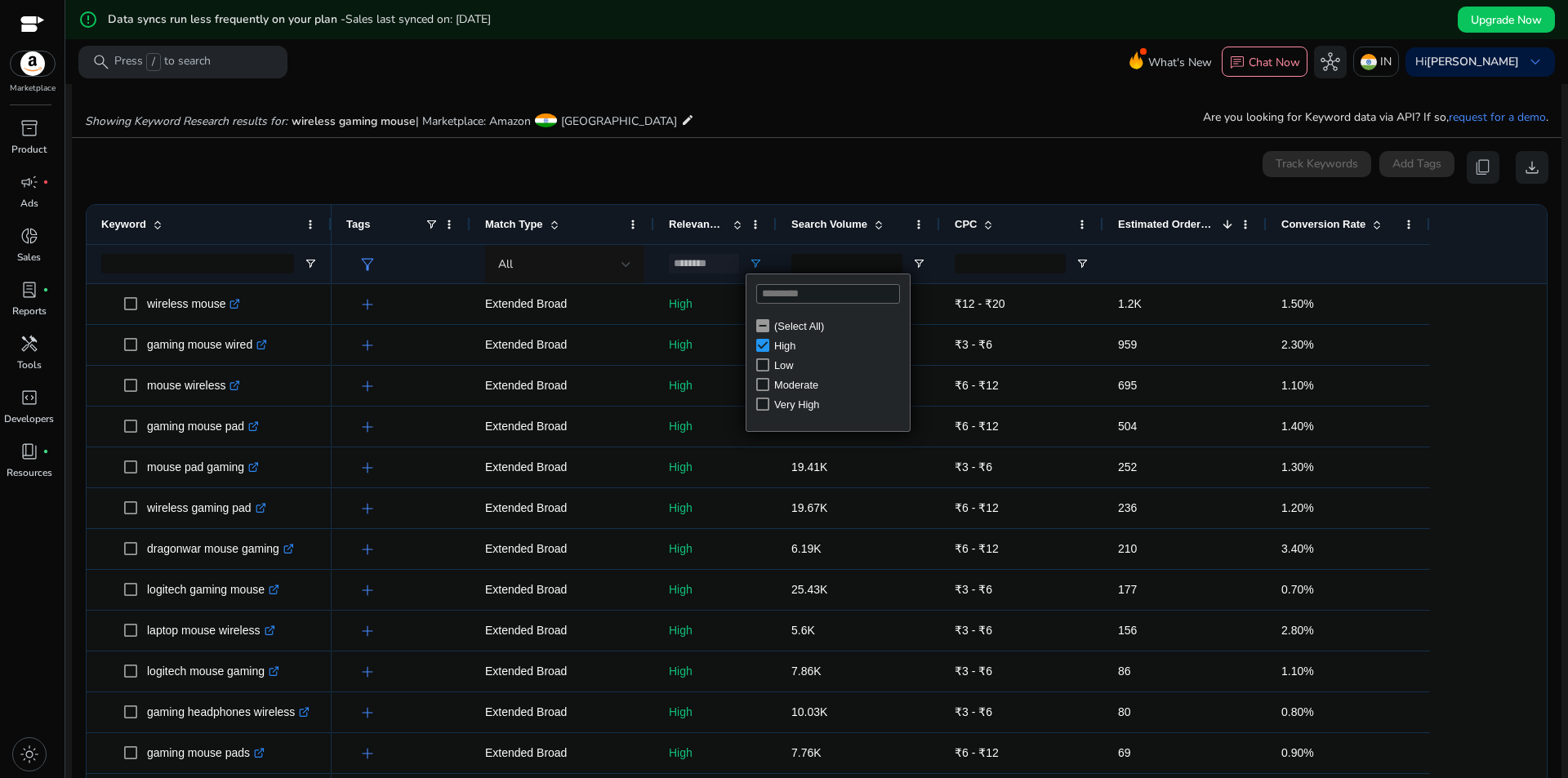
click at [841, 140] on mat-card "0 keyword(s) selected Track Keywords Add Tags content_copy download Drag here t…" at bounding box center [817, 501] width 1490 height 727
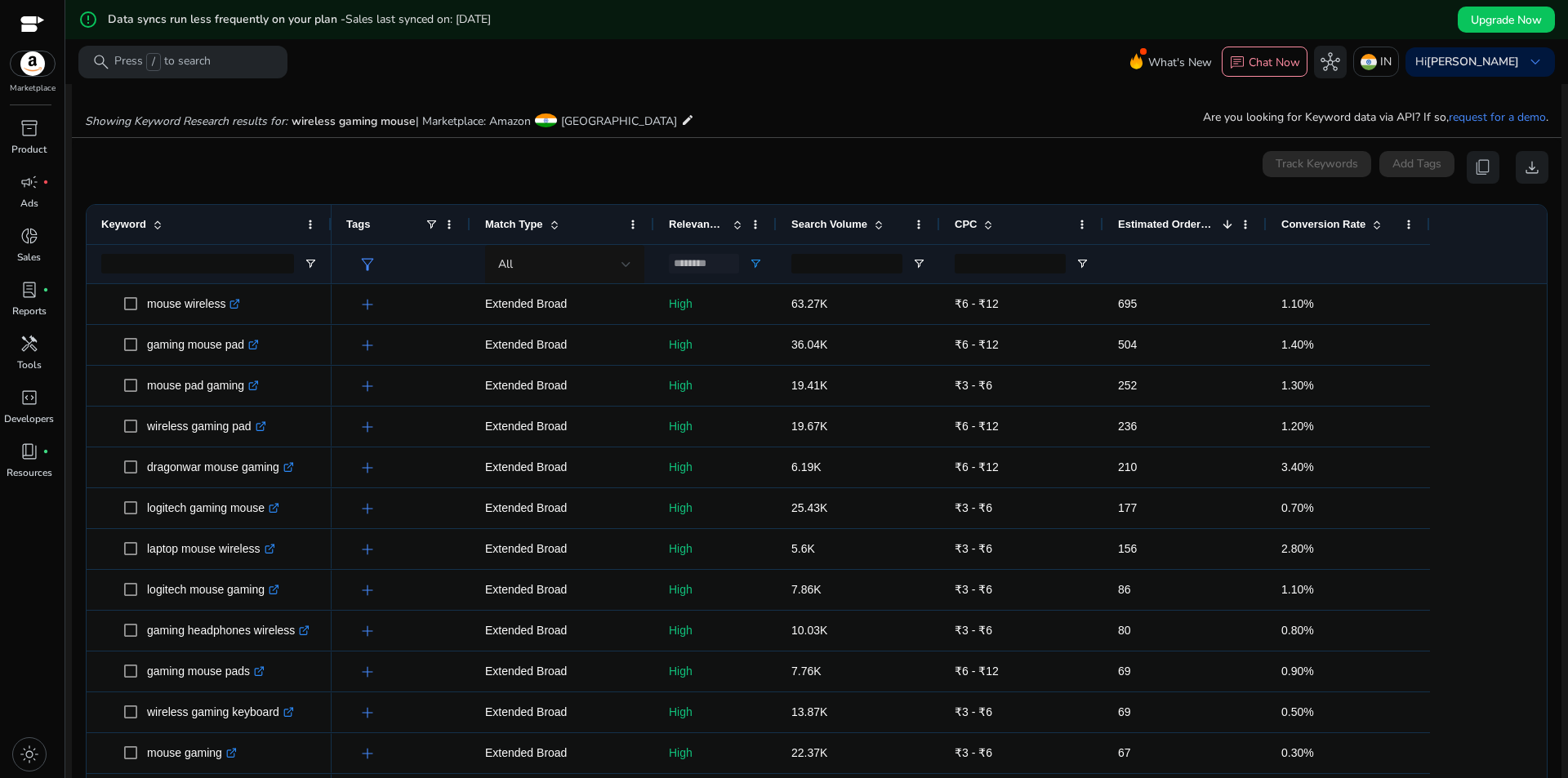
scroll to position [163, 0]
